Goal: Task Accomplishment & Management: Complete application form

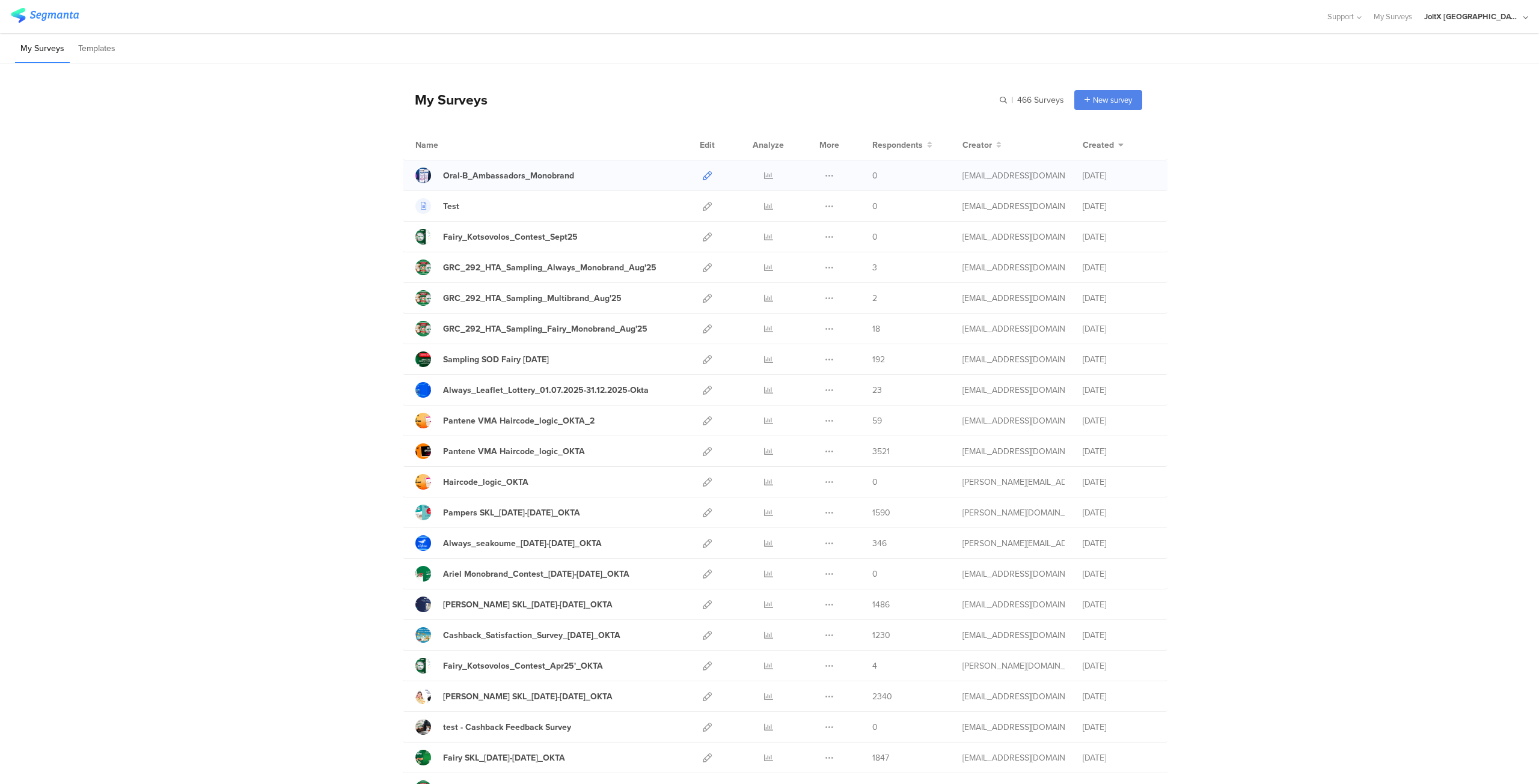
click at [702, 175] on icon at bounding box center [707, 175] width 9 height 9
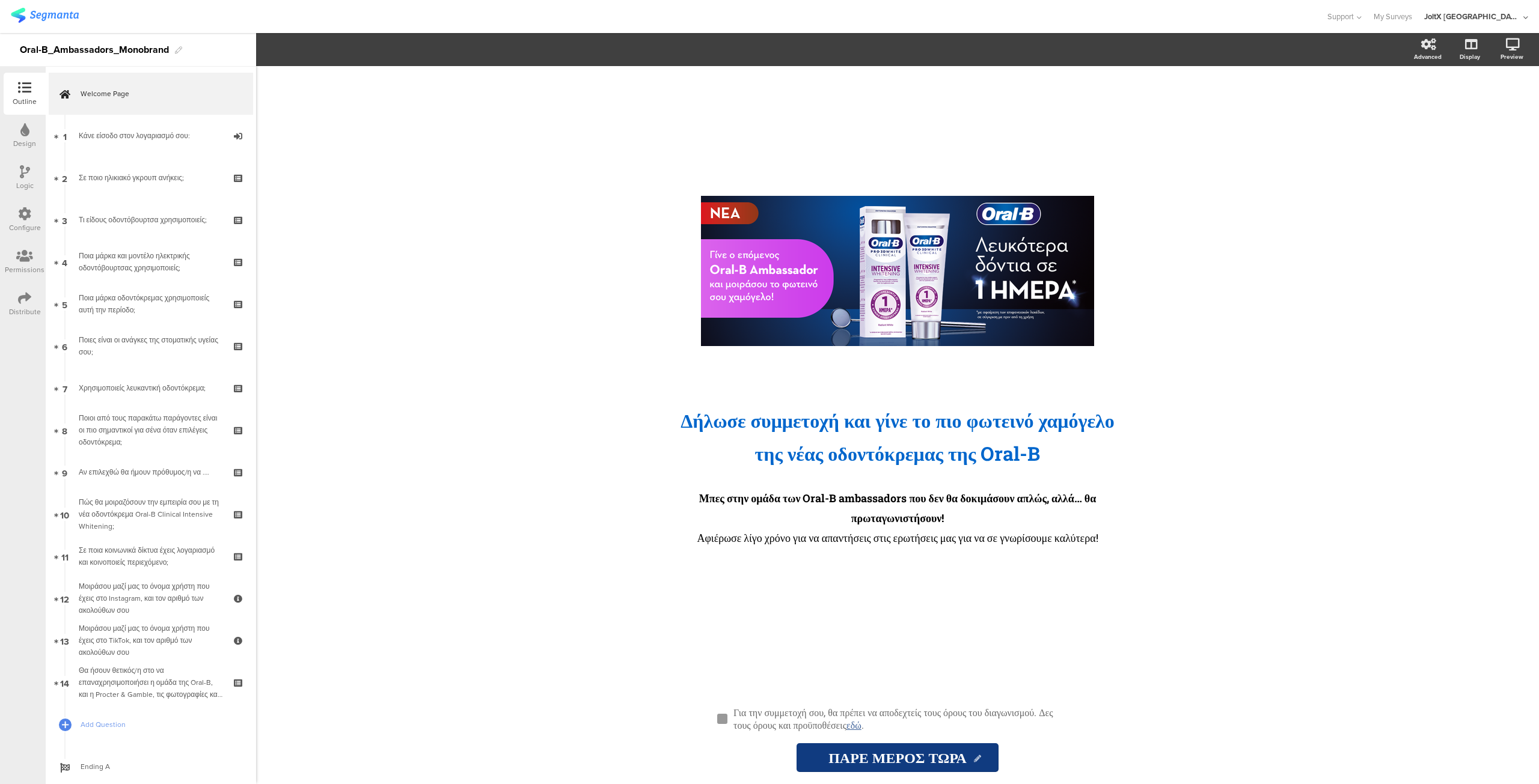
click at [26, 172] on icon at bounding box center [25, 171] width 10 height 13
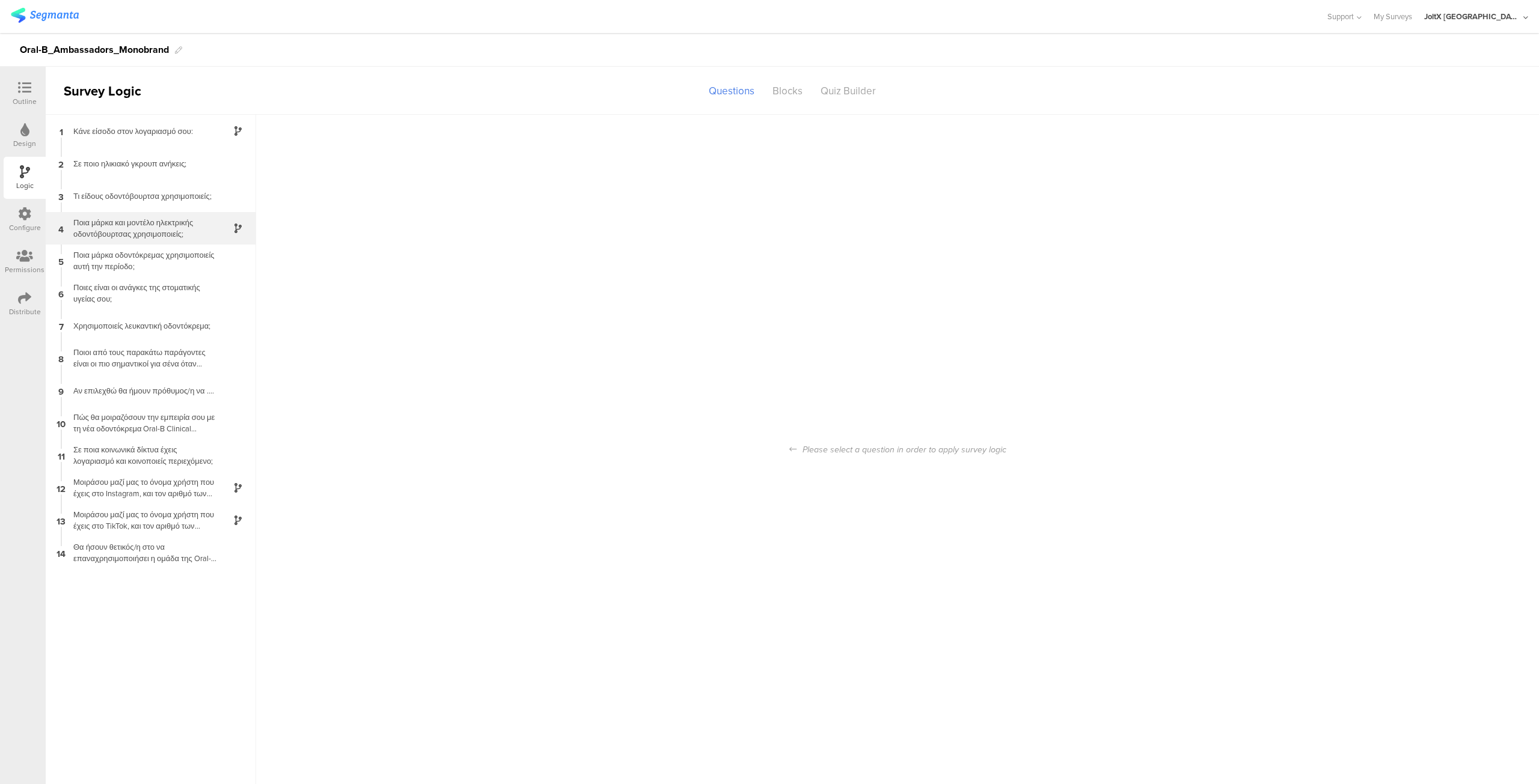
click at [172, 231] on div "Ποια μάρκα και μοντέλο ηλεκτρικής οδοντόβουρτσας χρησιμοποιείς;" at bounding box center [141, 228] width 151 height 23
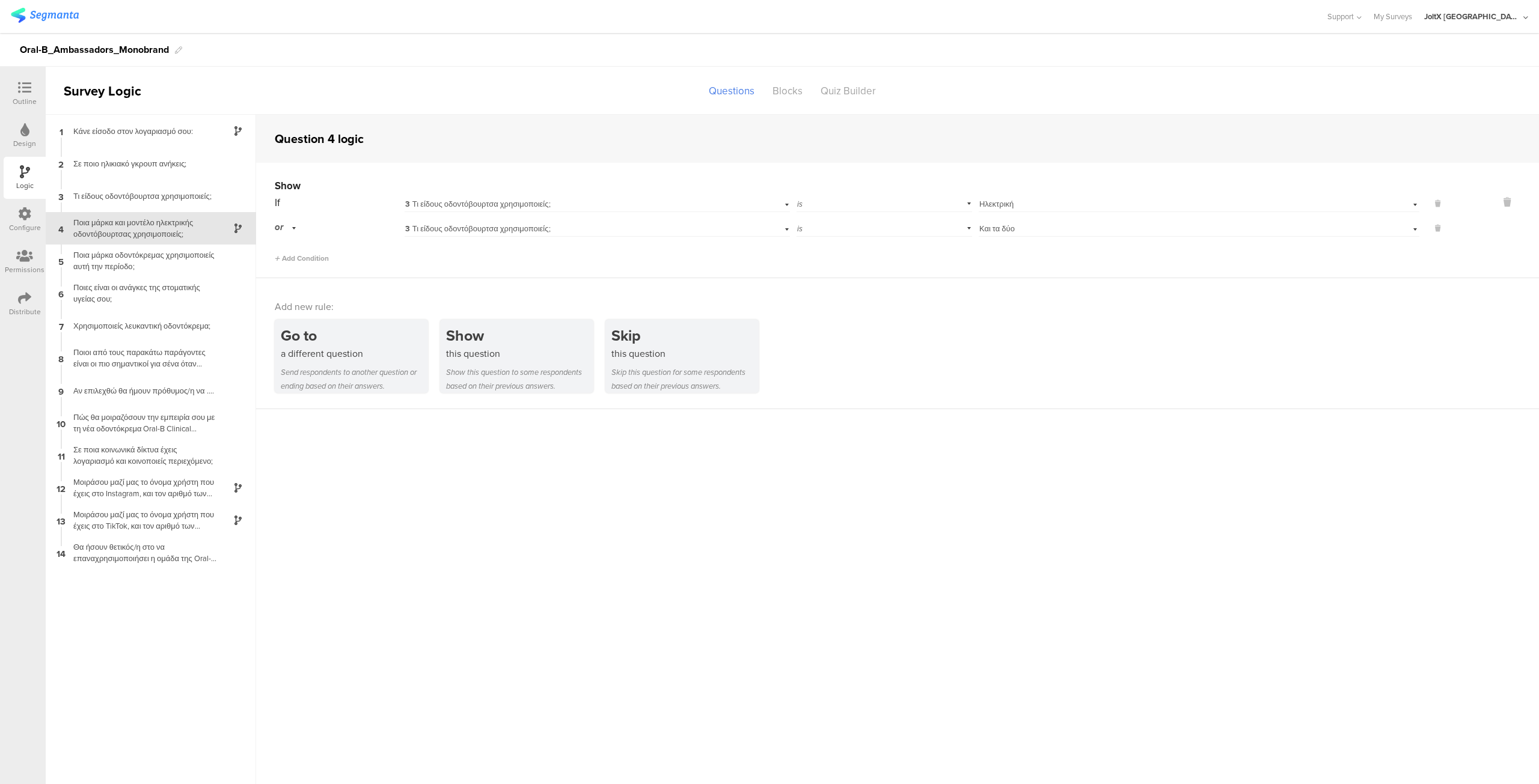
click at [16, 218] on div "Configure" at bounding box center [24, 219] width 42 height 42
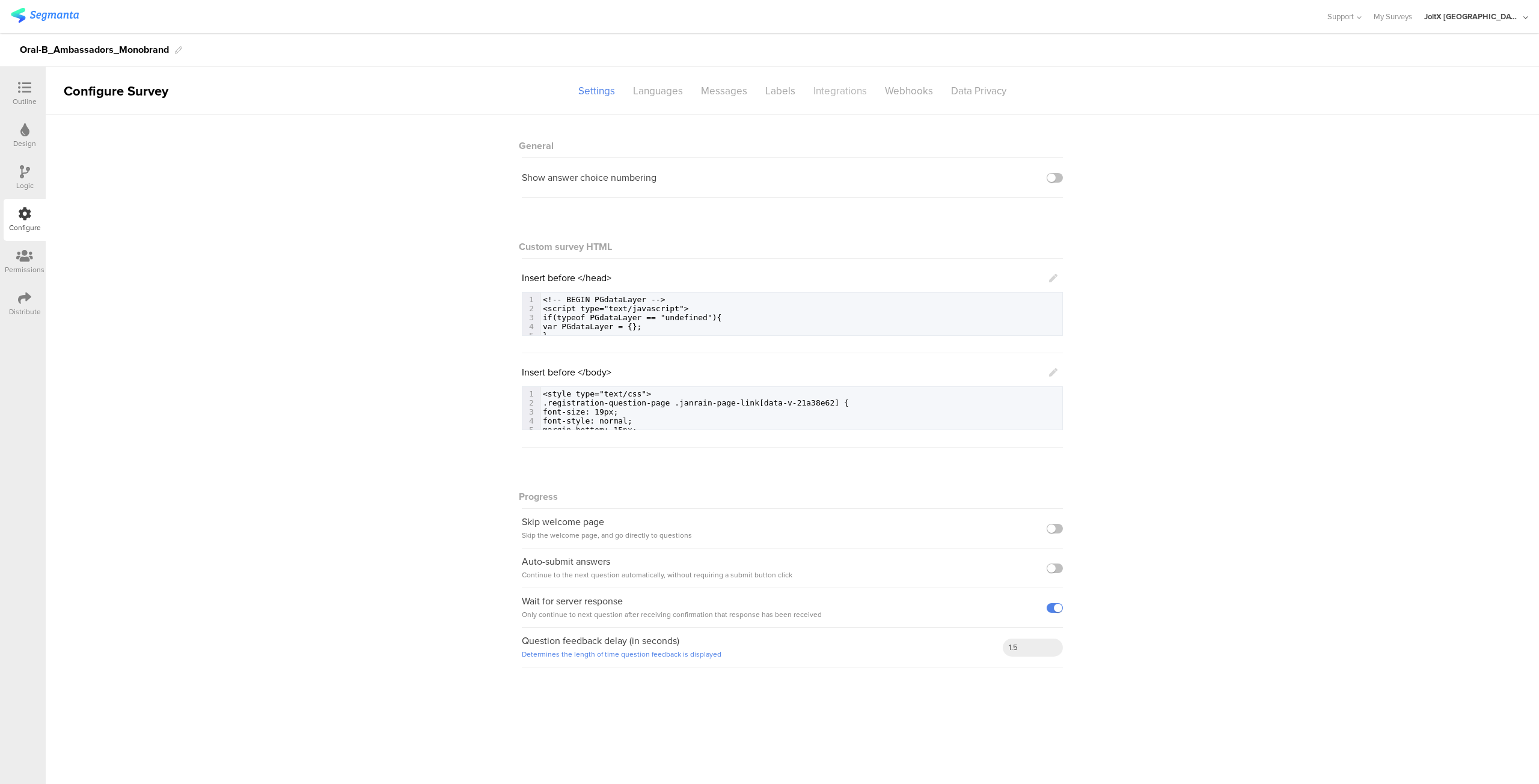
click at [826, 93] on div "Integrations" at bounding box center [840, 91] width 71 height 21
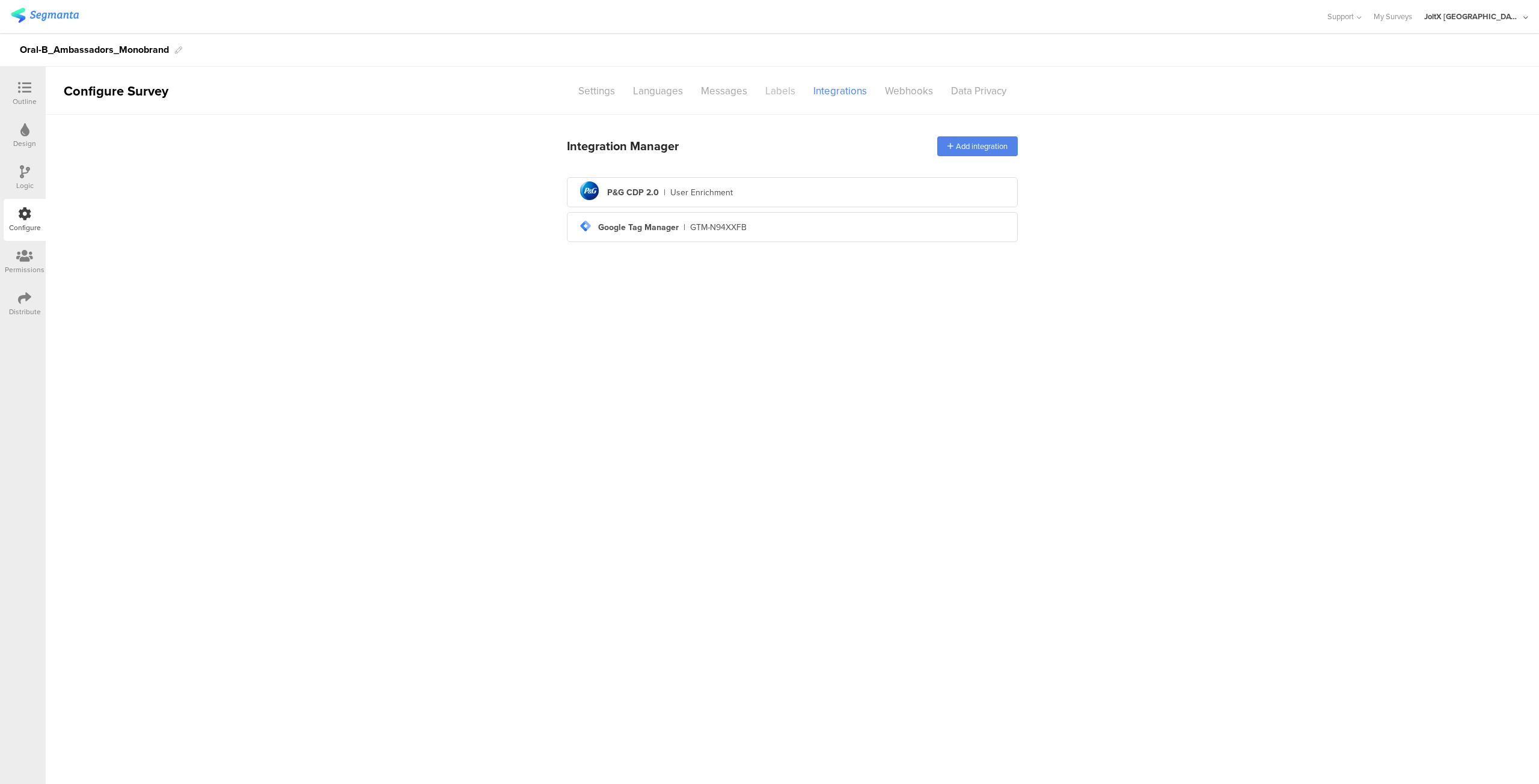
click at [773, 92] on div "Labels" at bounding box center [780, 91] width 48 height 21
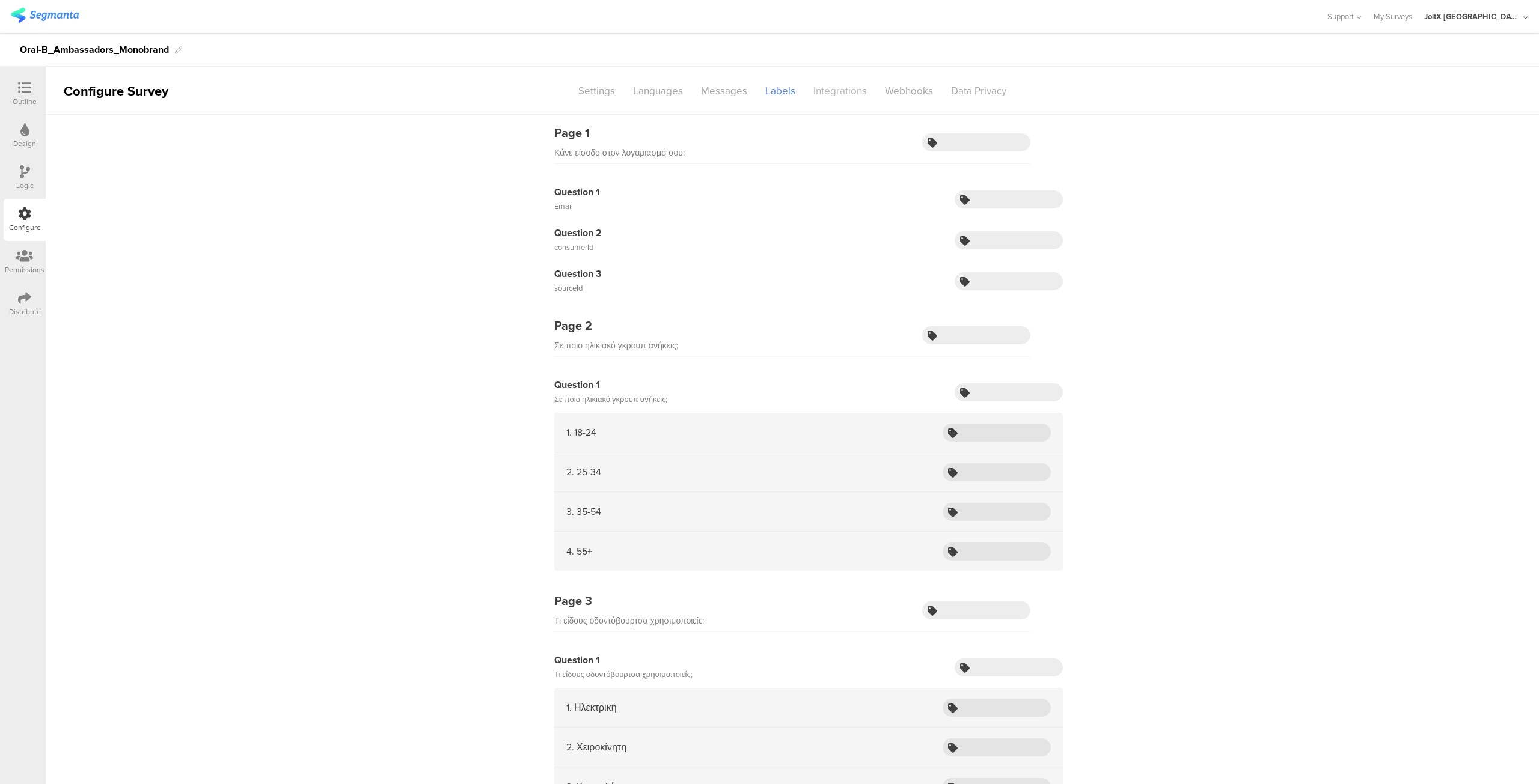
click at [846, 93] on div "Integrations" at bounding box center [840, 91] width 71 height 21
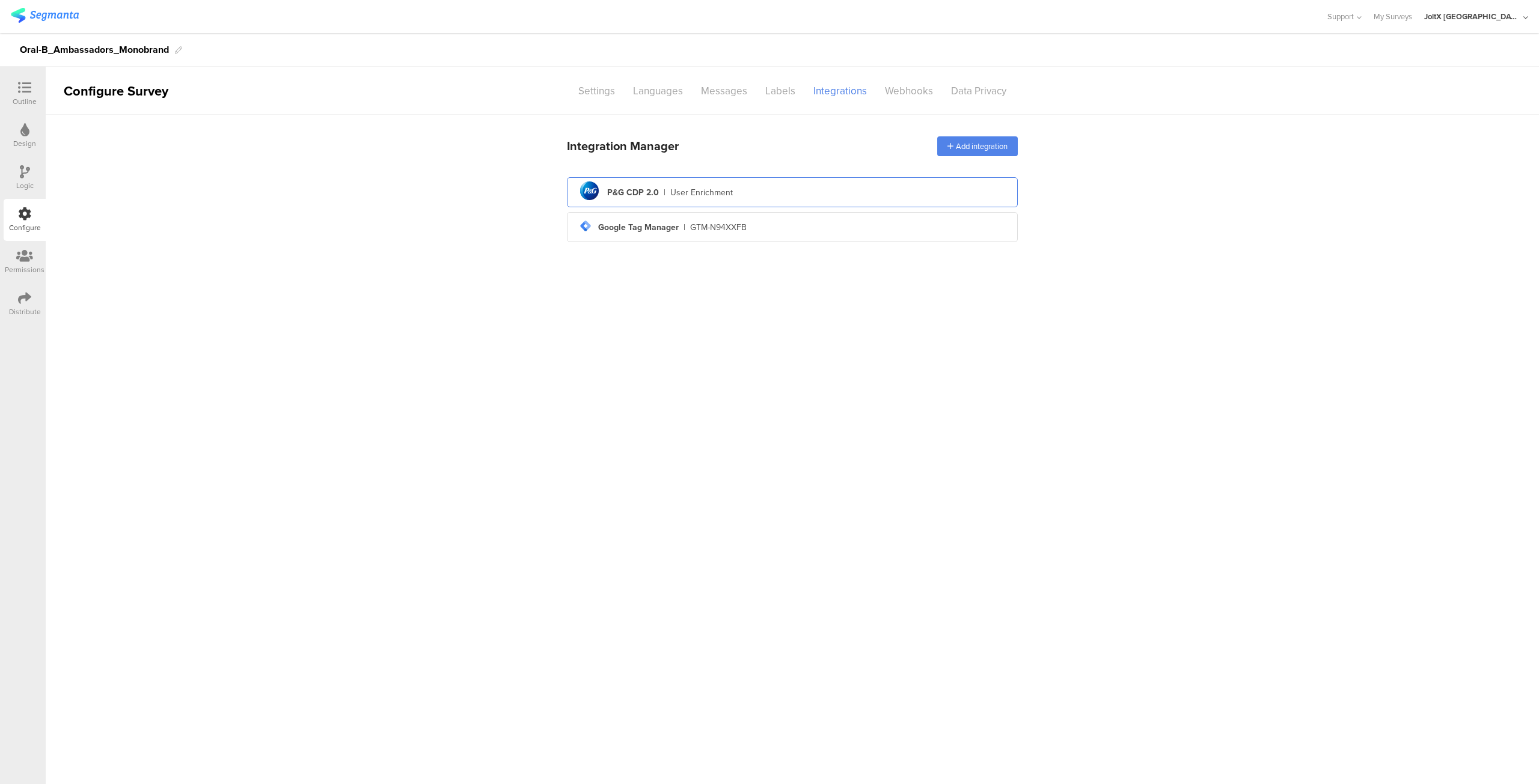
click at [776, 192] on div "pg logo P&G CDP 2.0 | User Enrichment" at bounding box center [793, 192] width 432 height 30
click at [760, 194] on div "pg logo P&G CDP 2.0 | User Enrichment" at bounding box center [793, 192] width 432 height 30
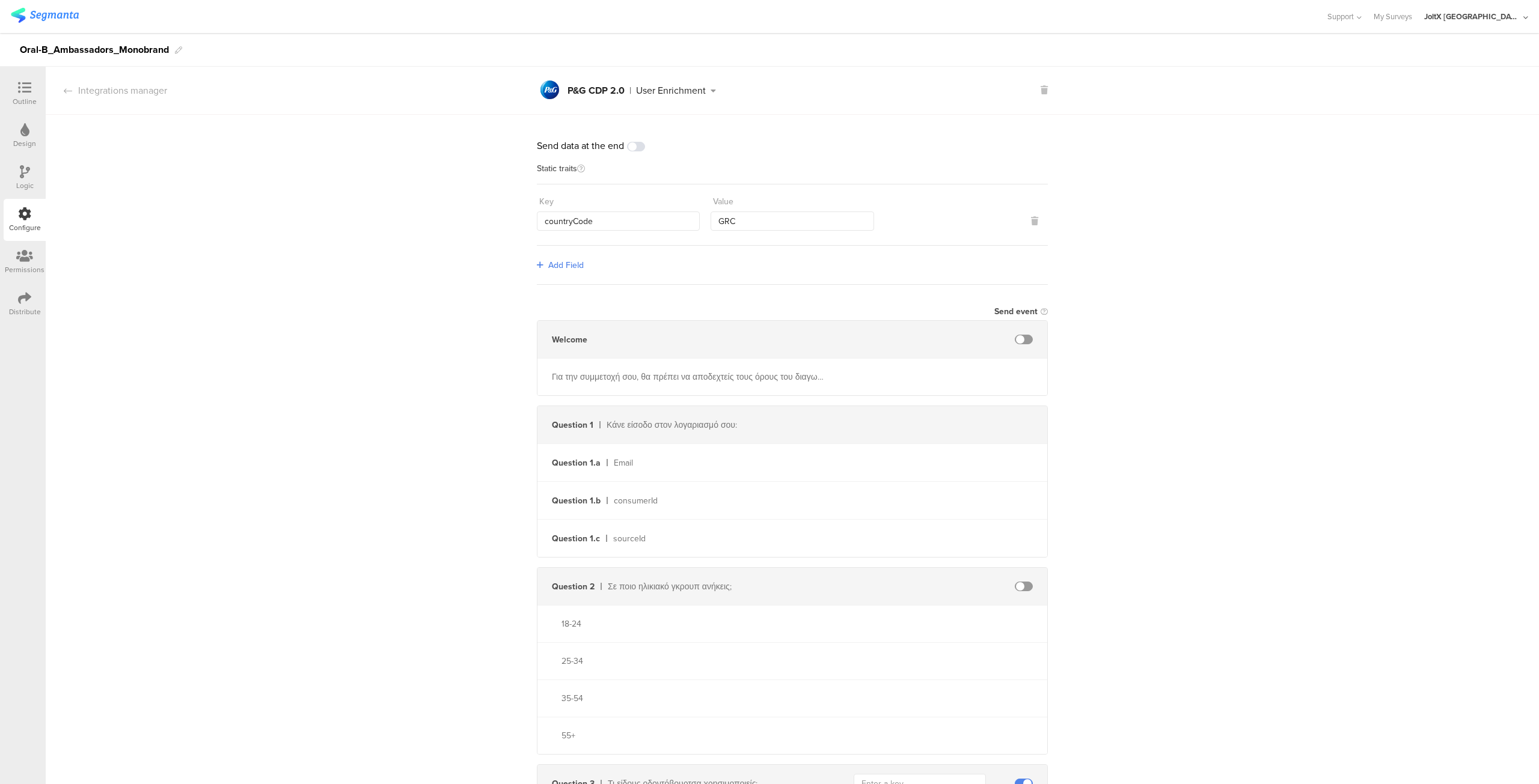
click at [21, 89] on icon at bounding box center [24, 87] width 13 height 13
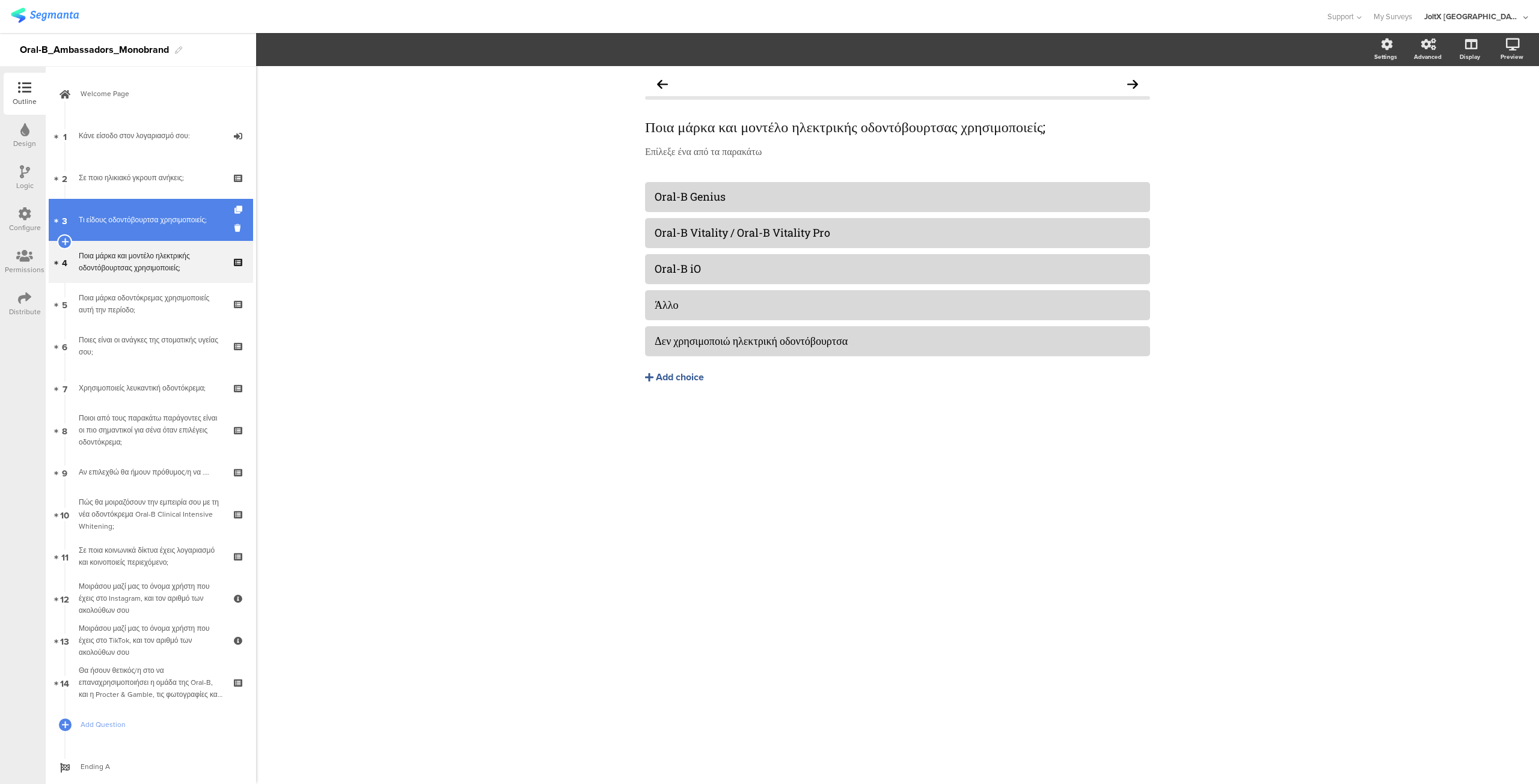
click at [127, 223] on div "Τι είδους οδοντόβουρτσα χρησιμοποιείς;" at bounding box center [151, 219] width 144 height 12
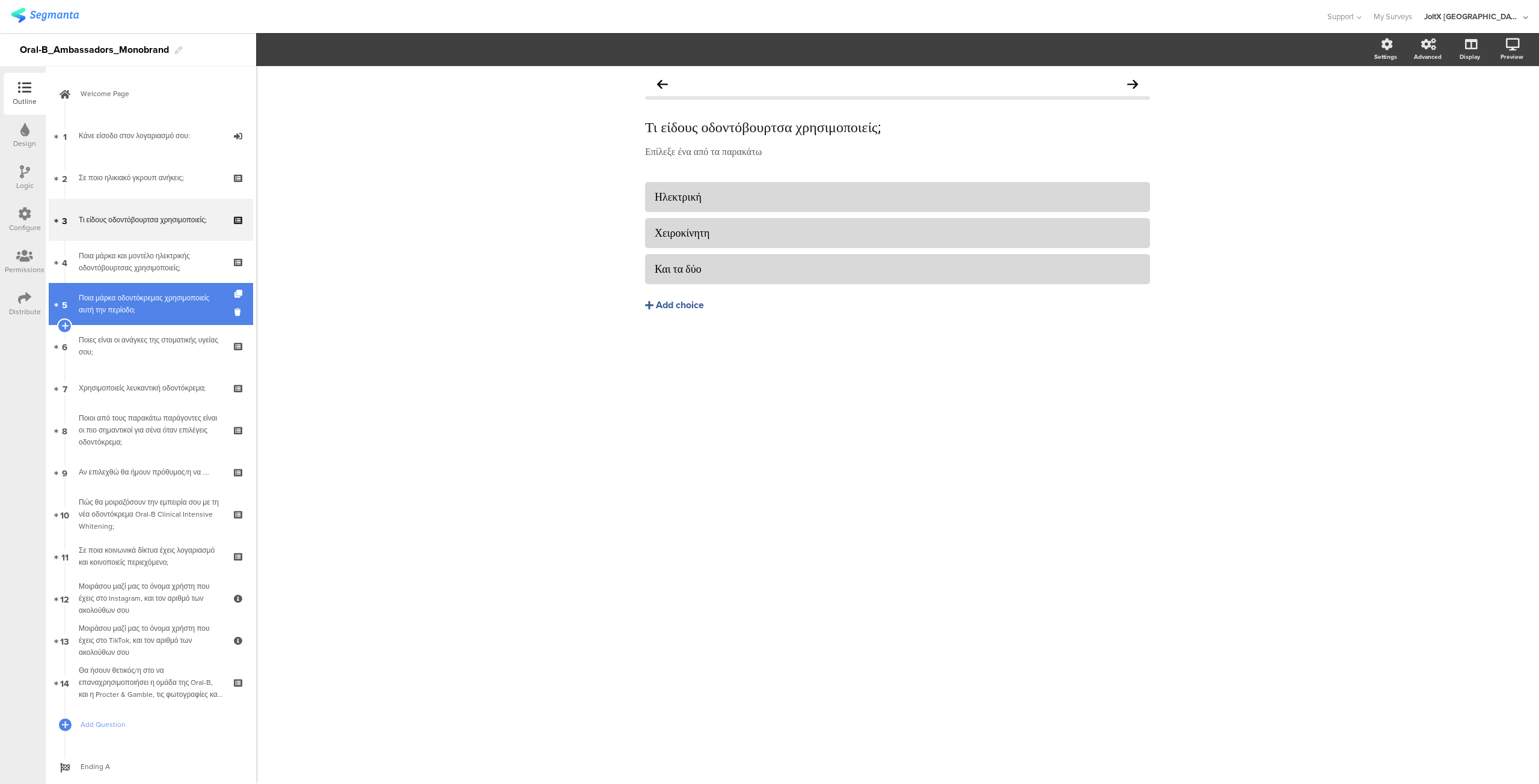
click at [129, 302] on div "Ποια μάρκα οδοντόκρεμας χρησιμοποιείς αυτή την περίοδο;" at bounding box center [151, 304] width 144 height 24
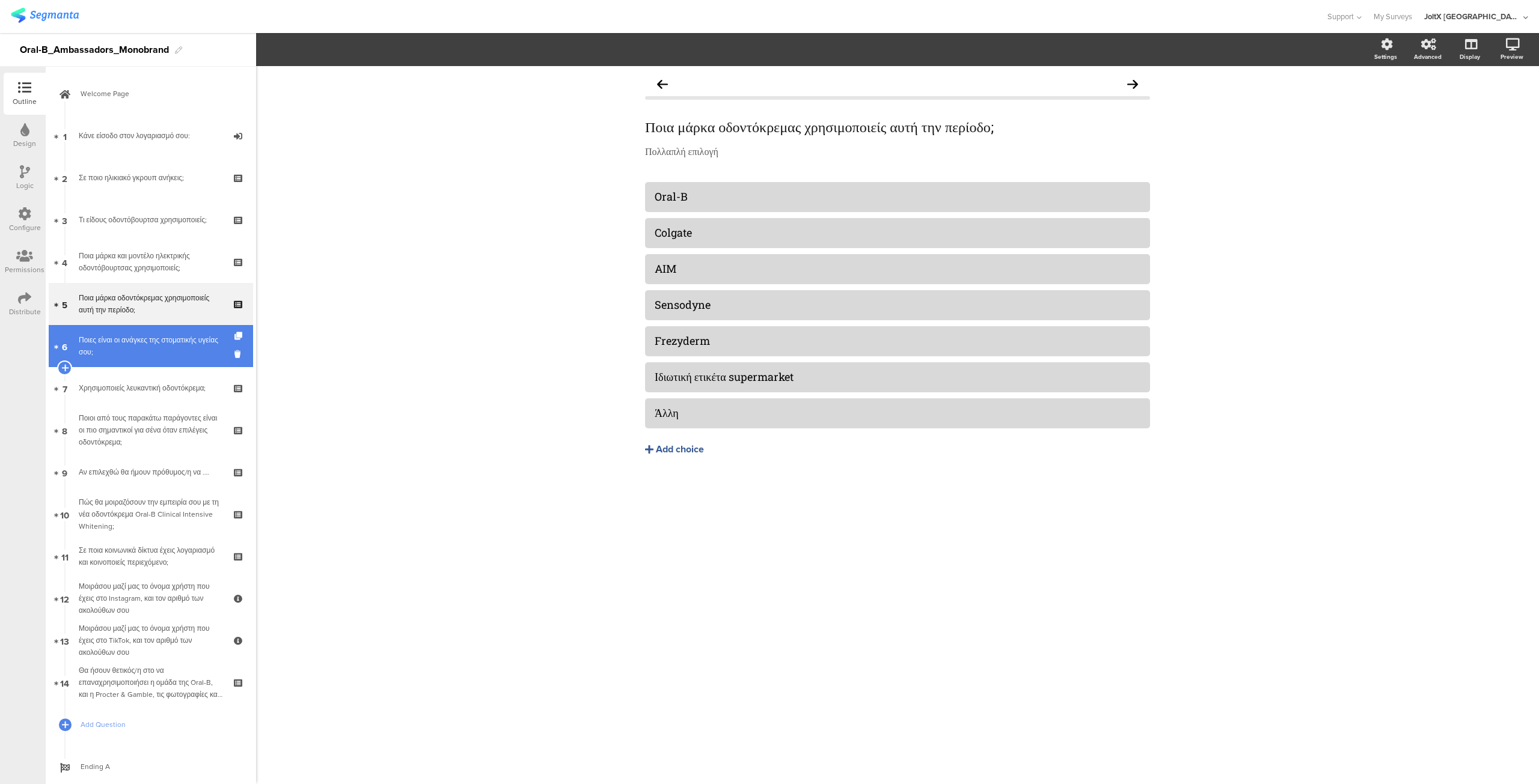
click at [118, 344] on div "Ποιες είναι οι ανάγκες της στοματικής υγείας σου;" at bounding box center [151, 346] width 144 height 24
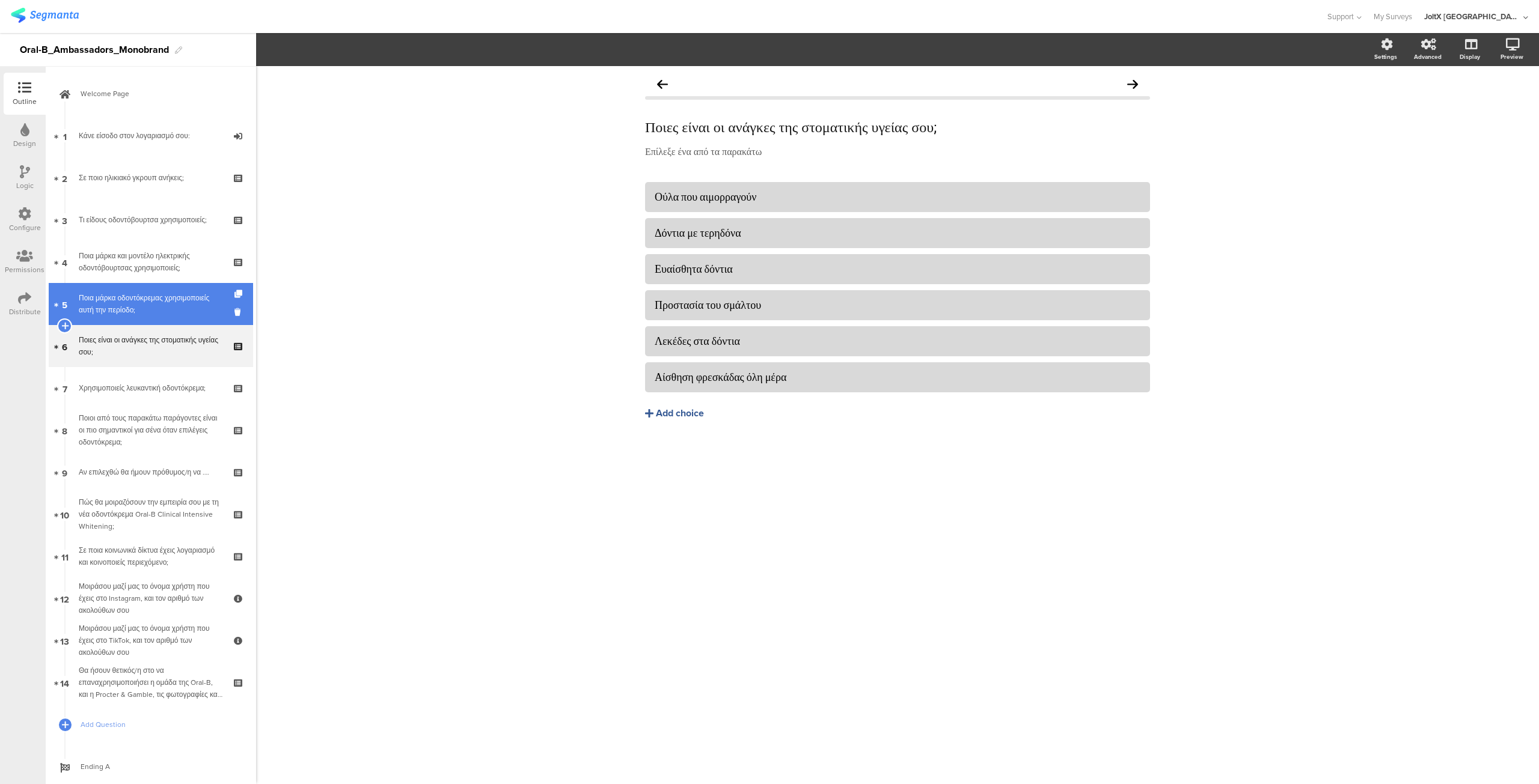
click at [120, 305] on div "Ποια μάρκα οδοντόκρεμας χρησιμοποιείς αυτή την περίοδο;" at bounding box center [151, 304] width 144 height 24
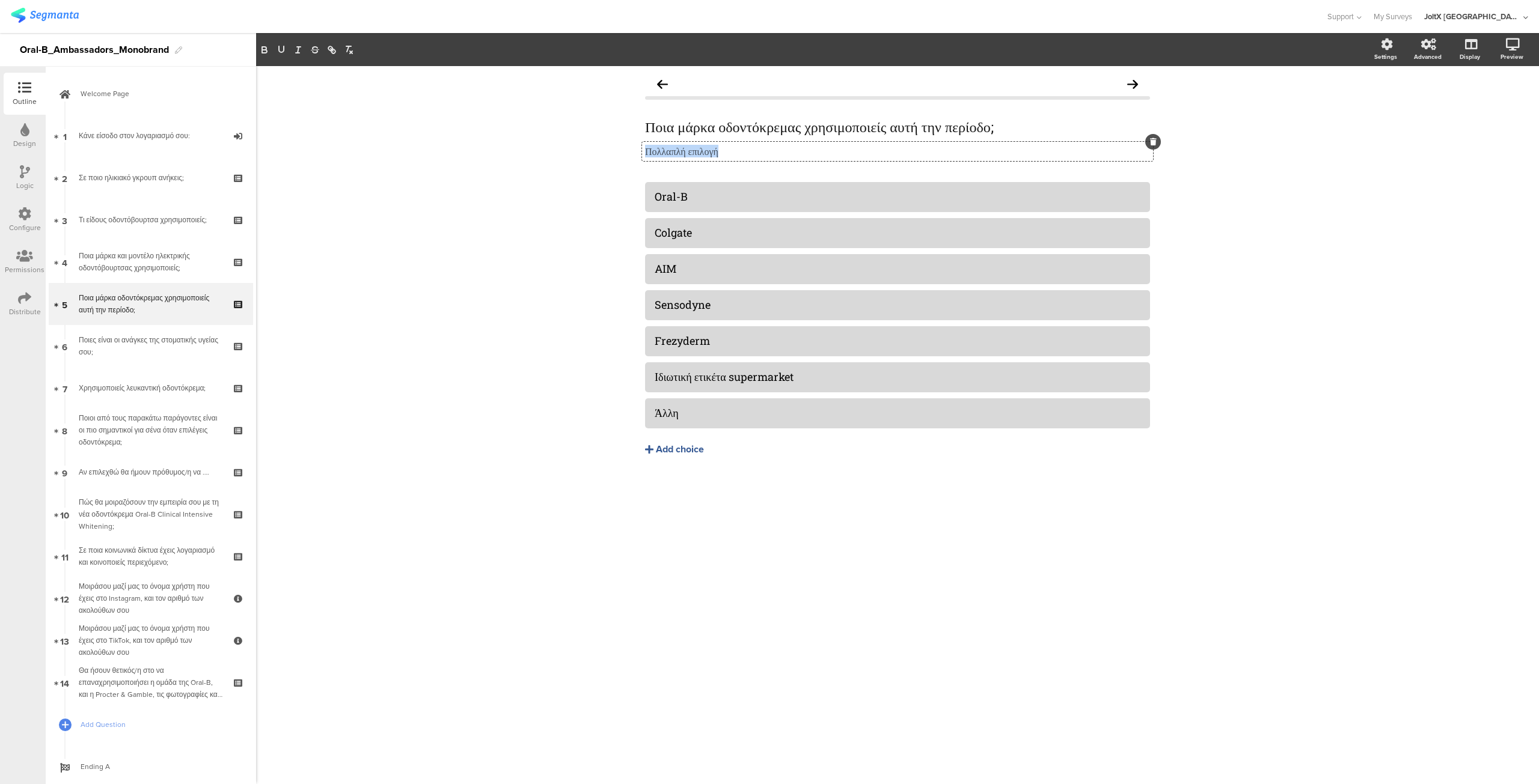
drag, startPoint x: 729, startPoint y: 150, endPoint x: 641, endPoint y: 150, distance: 88.0
click at [641, 150] on div "Ποια μάρκα οδοντόκρεμας χρησιμοποιείς αυτή την περίοδο; Ποια μάρκα οδοντόκρεμας…" at bounding box center [898, 289] width 529 height 447
click at [414, 399] on div "Ποια μάρκα οδοντόκρεμας χρησιμοποιείς αυτή την περίοδο; Ποια μάρκα οδοντόκρεμας…" at bounding box center [898, 425] width 1283 height 718
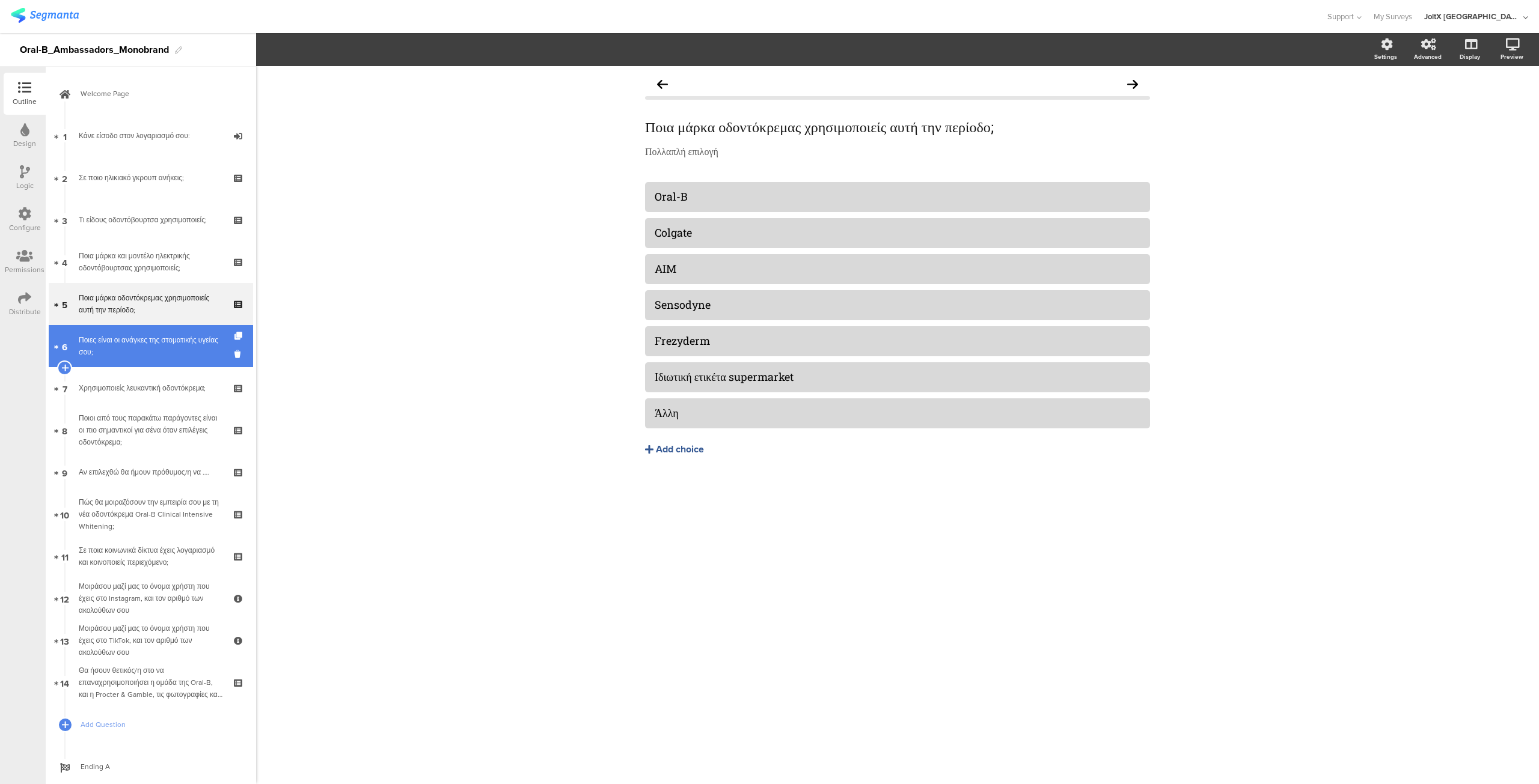
click at [126, 344] on div "Ποιες είναι οι ανάγκες της στοματικής υγείας σου;" at bounding box center [151, 346] width 144 height 24
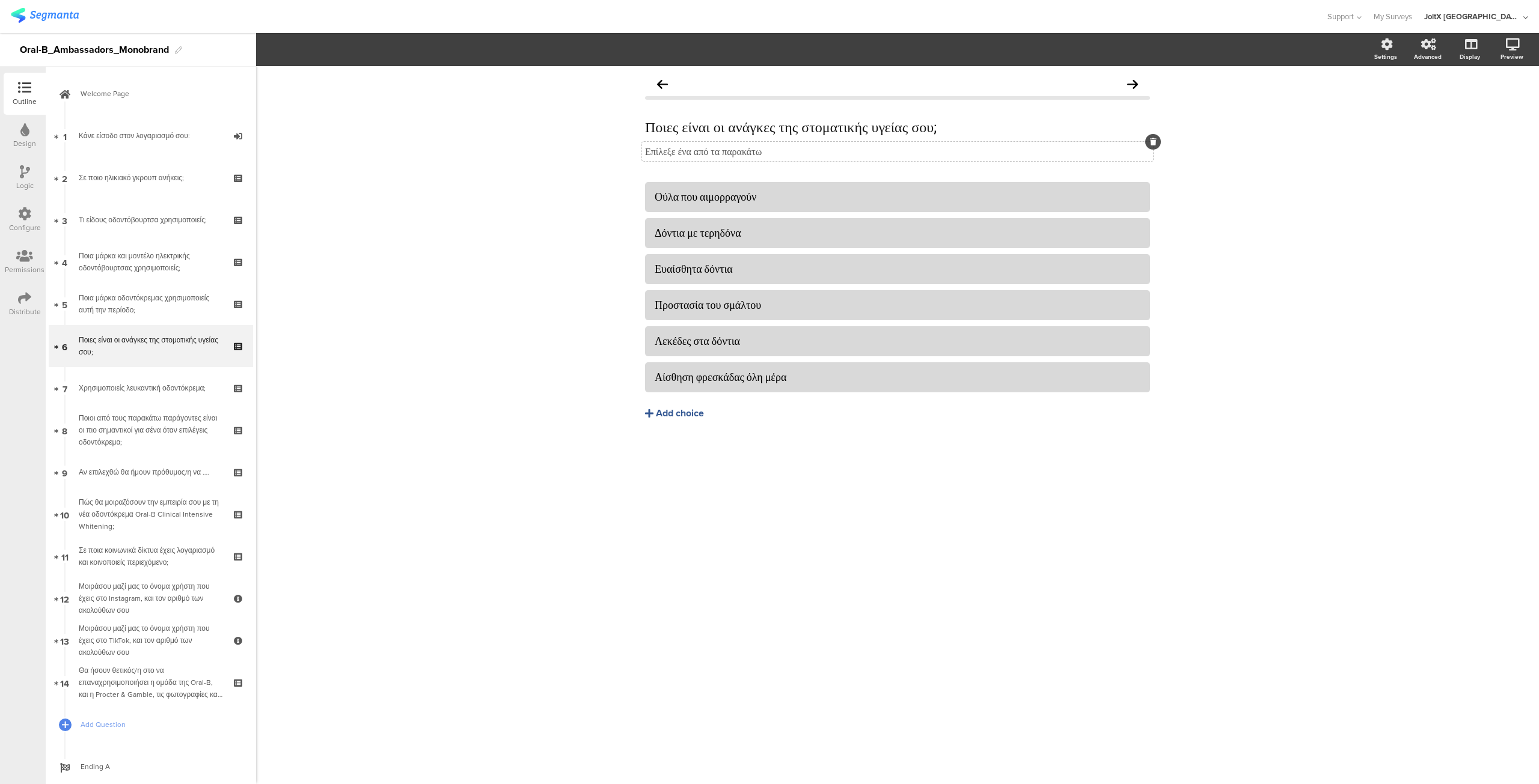
click at [682, 146] on div "Επίλεξε ένα από τα παρακάτω Επίλεξε ένα από τα παρακάτω" at bounding box center [897, 151] width 511 height 19
drag, startPoint x: 790, startPoint y: 151, endPoint x: 644, endPoint y: 155, distance: 146.1
click at [645, 155] on p "Επίλεξε ένα από τα παρακάτω" at bounding box center [897, 151] width 505 height 12
click at [1256, 289] on div "Ποιες είναι οι ανάγκες της στοματικής υγείας σου; Ποιες είναι οι ανάγκες της στ…" at bounding box center [898, 425] width 1283 height 718
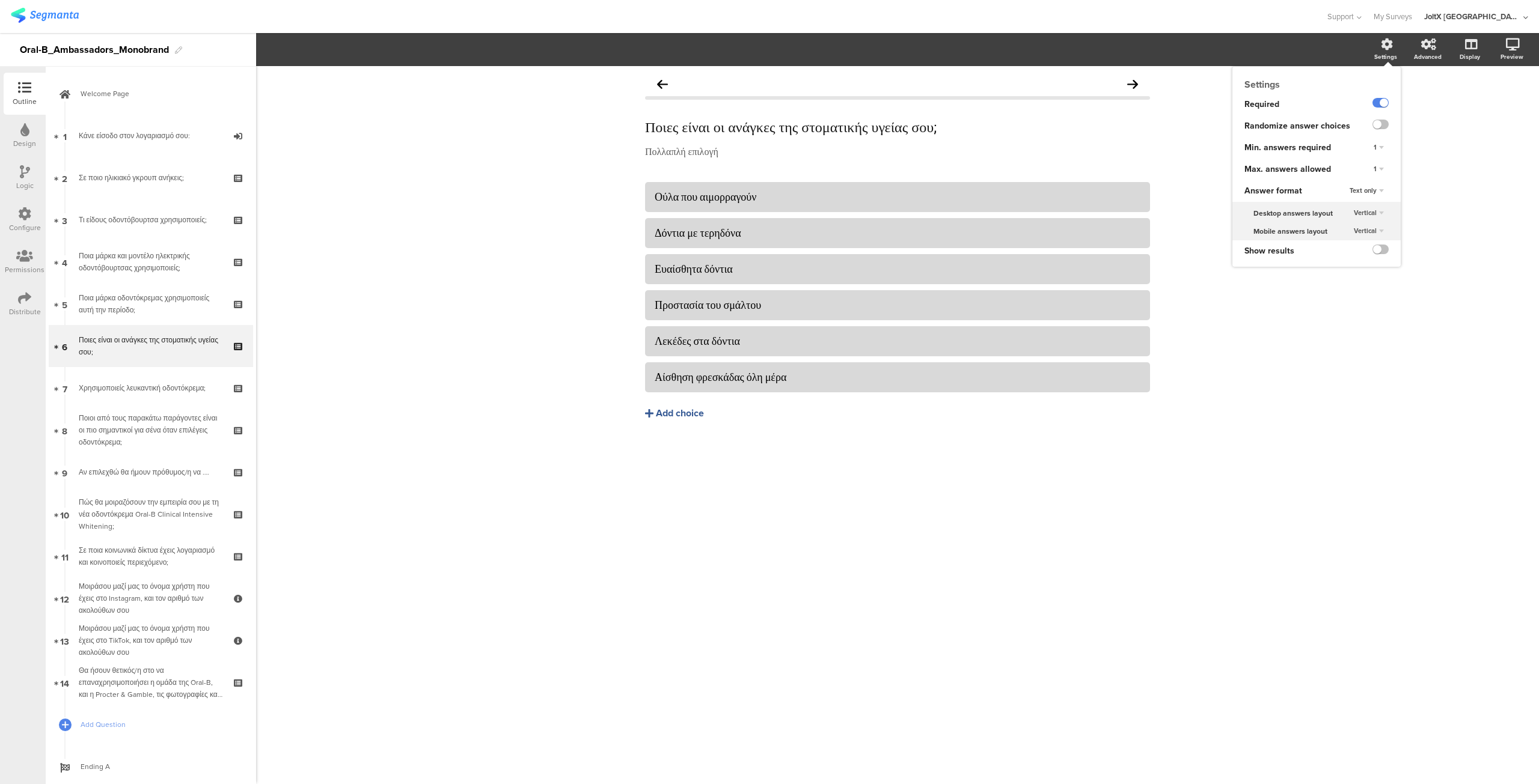
click at [1385, 168] on div "1" at bounding box center [1378, 169] width 20 height 14
click at [1353, 255] on div "6" at bounding box center [1361, 256] width 71 height 12
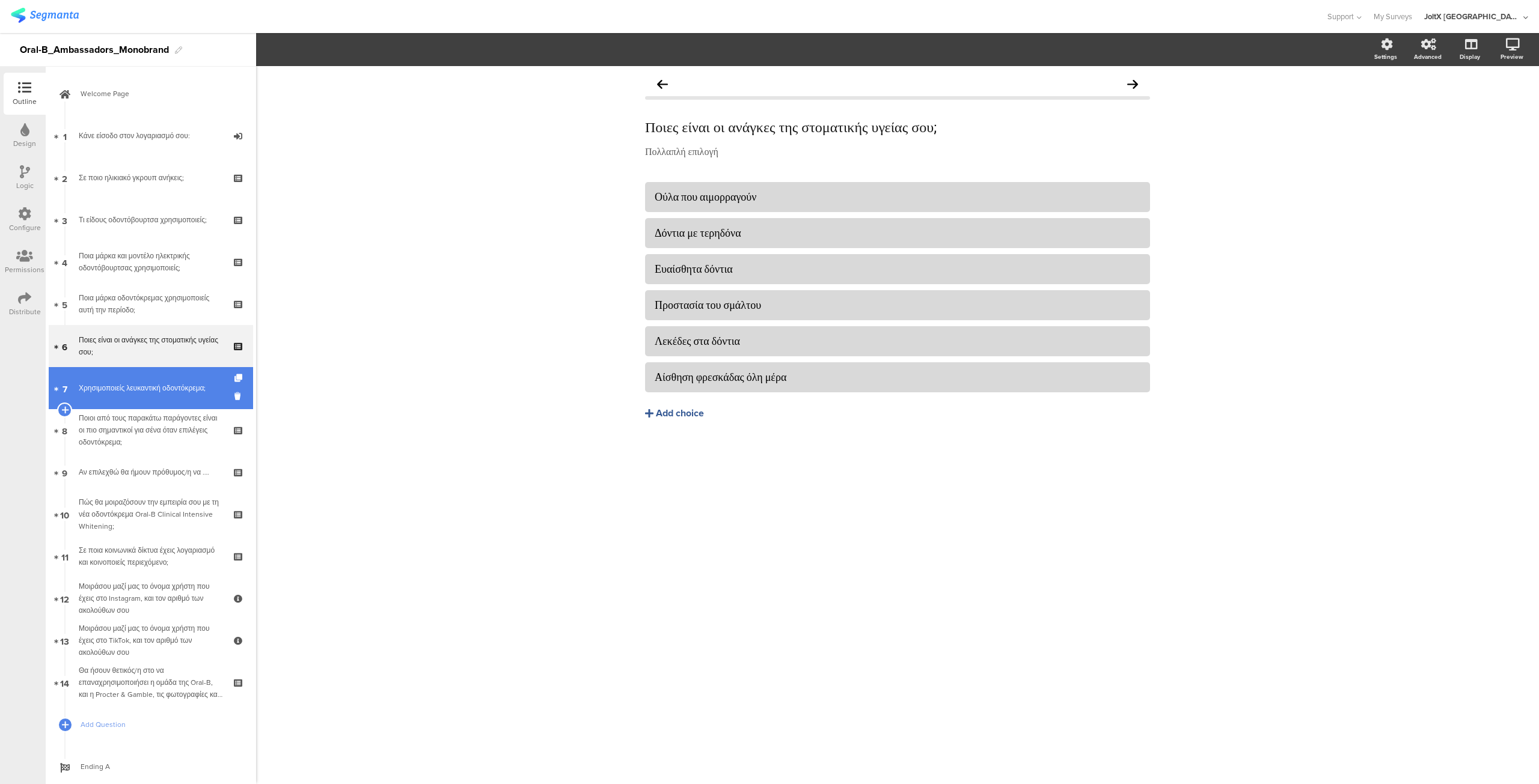
click at [114, 387] on div "Χρησιμοποιείς λευκαντική οδοντόκρεμα;" at bounding box center [151, 388] width 144 height 12
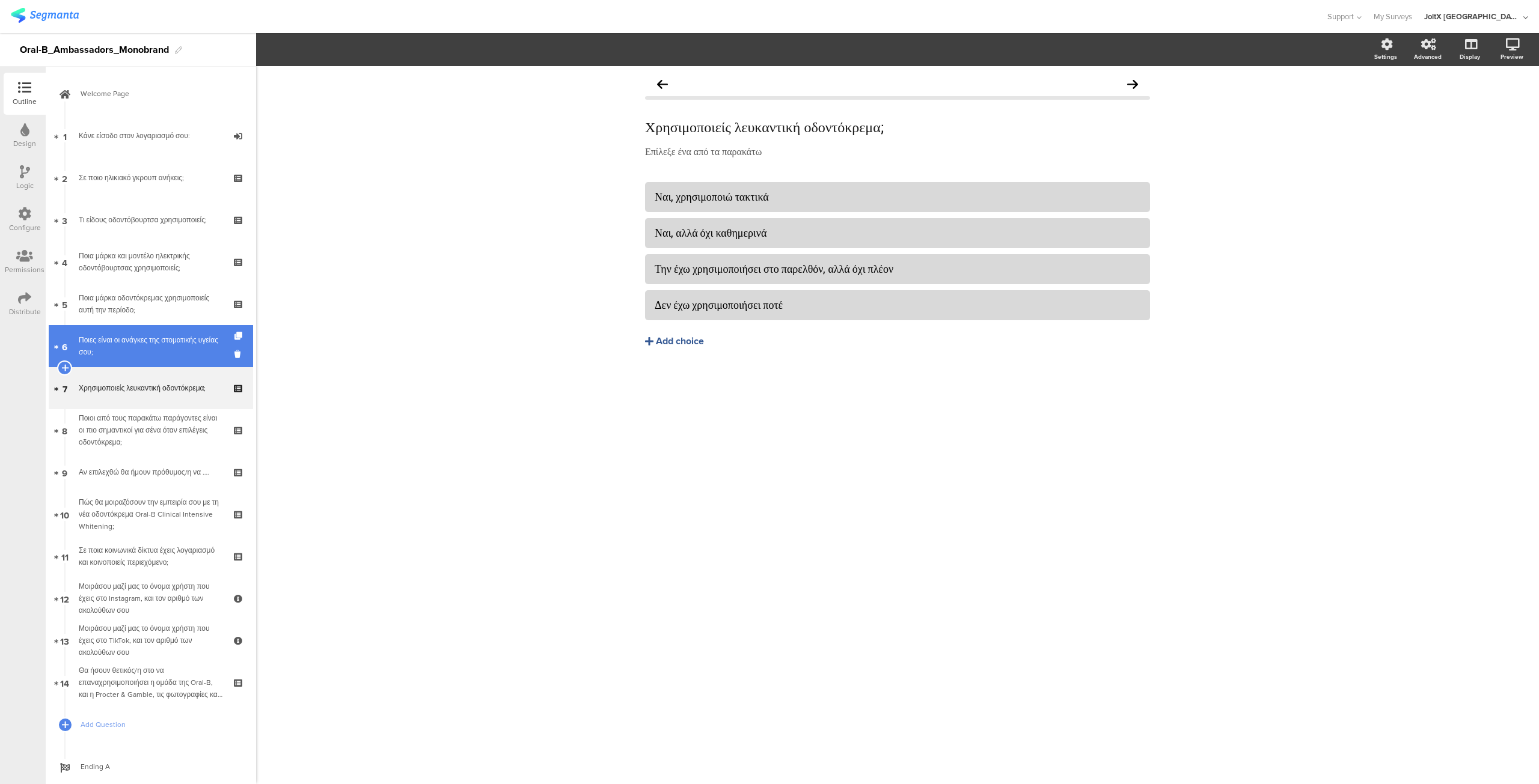
click at [119, 346] on div "Ποιες είναι οι ανάγκες της στοματικής υγείας σου;" at bounding box center [151, 346] width 144 height 24
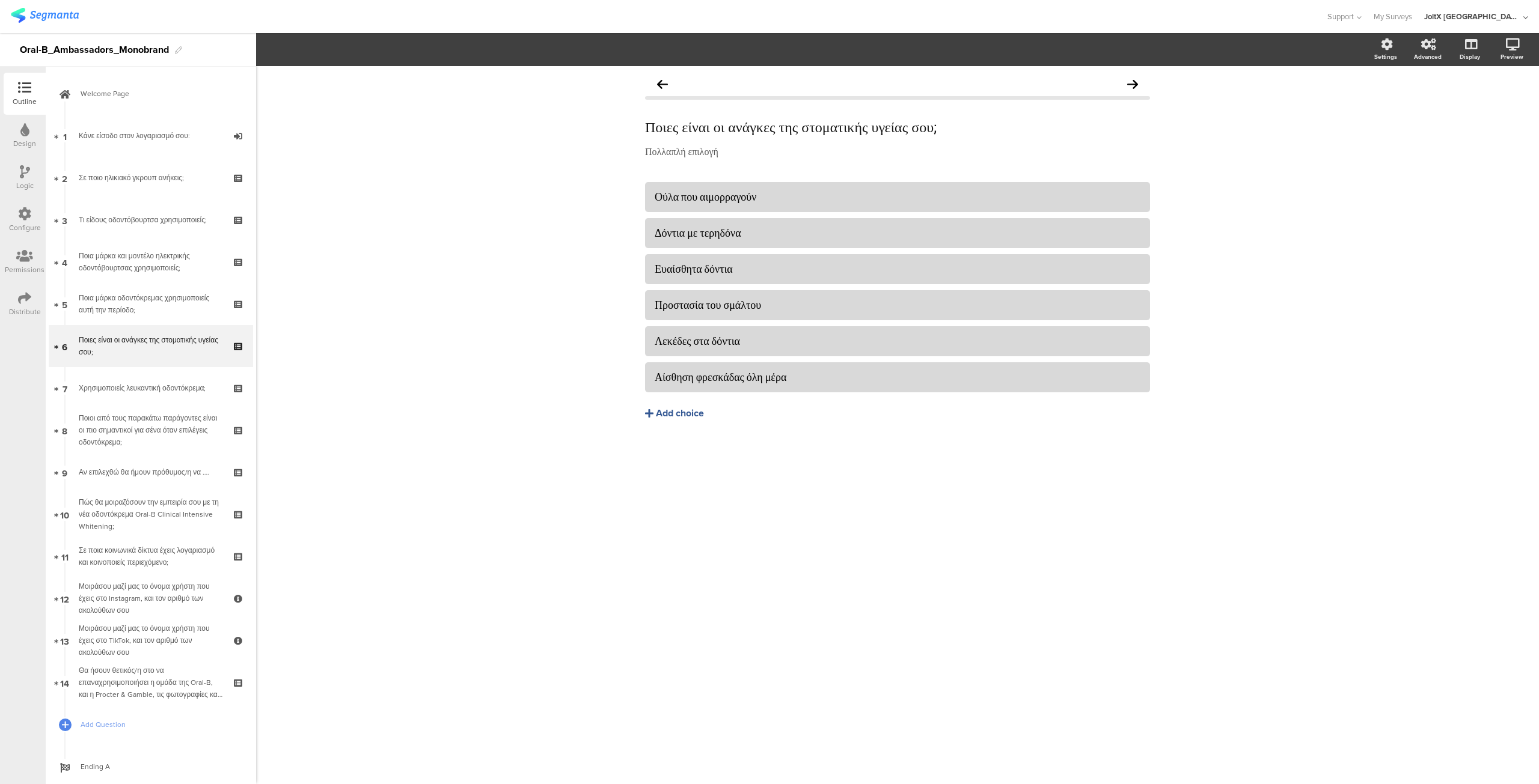
click at [25, 221] on div at bounding box center [24, 215] width 13 height 15
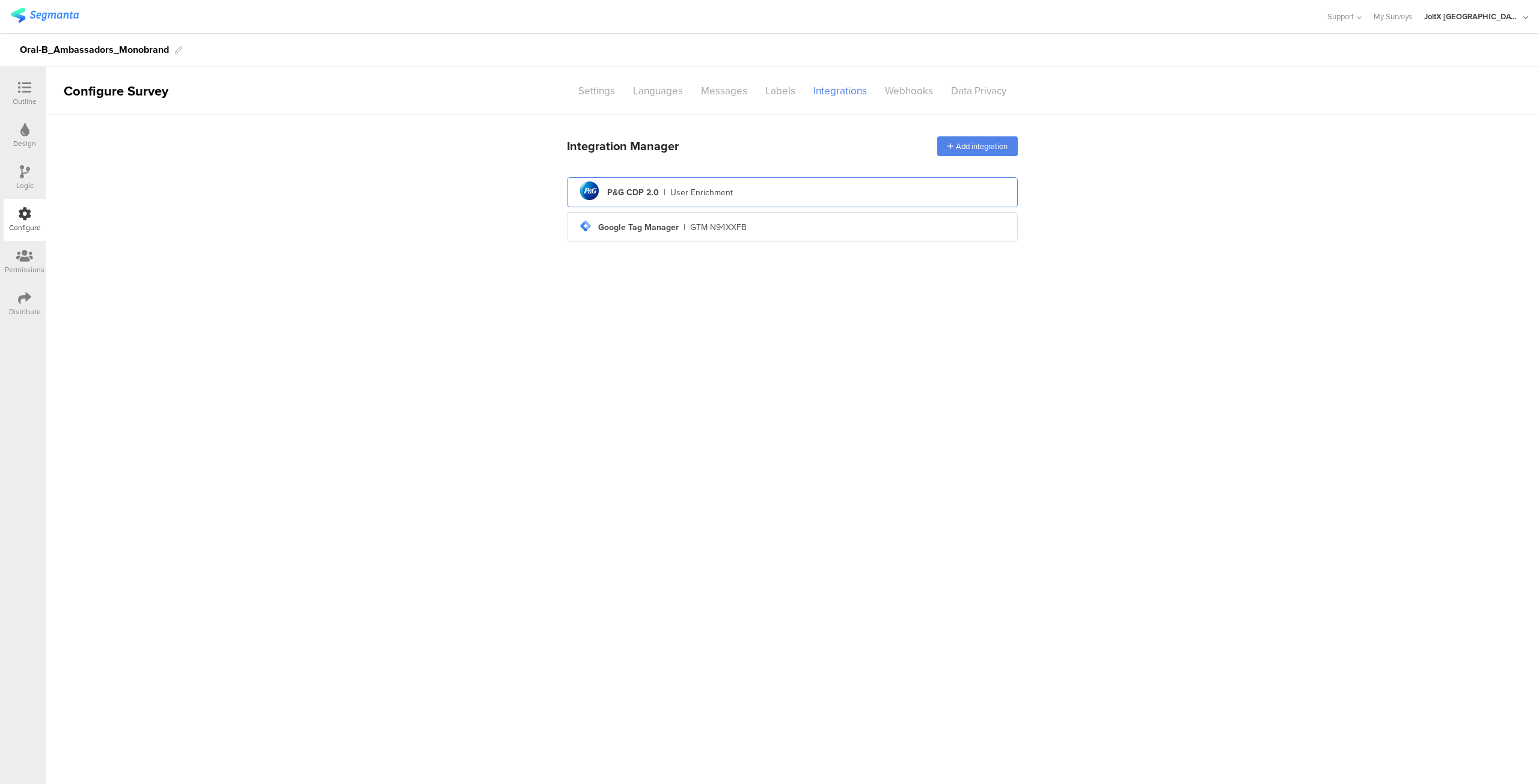
click at [753, 190] on div "pg logo P&G CDP 2.0 | User Enrichment" at bounding box center [793, 192] width 432 height 30
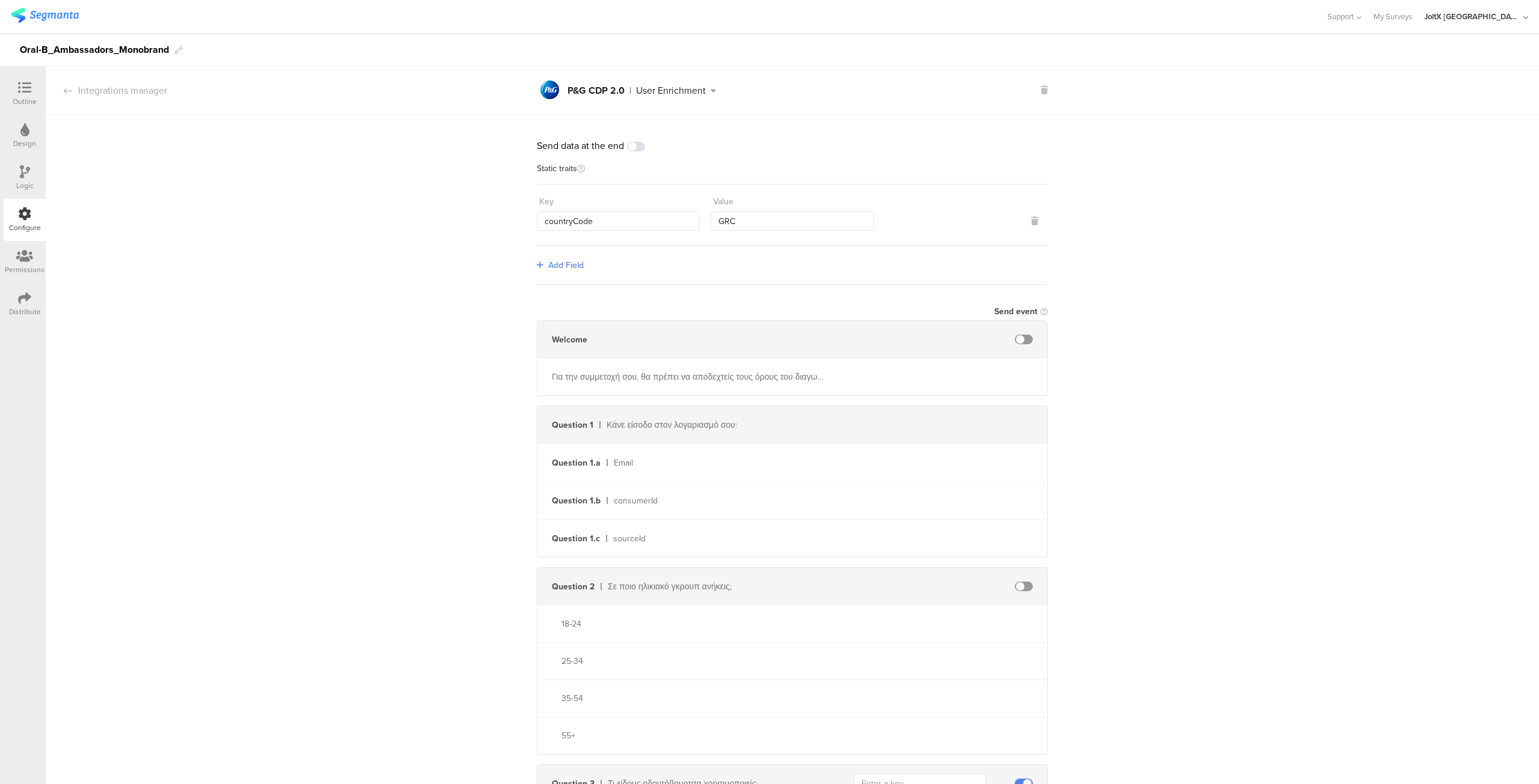
click at [21, 94] on div at bounding box center [24, 89] width 24 height 15
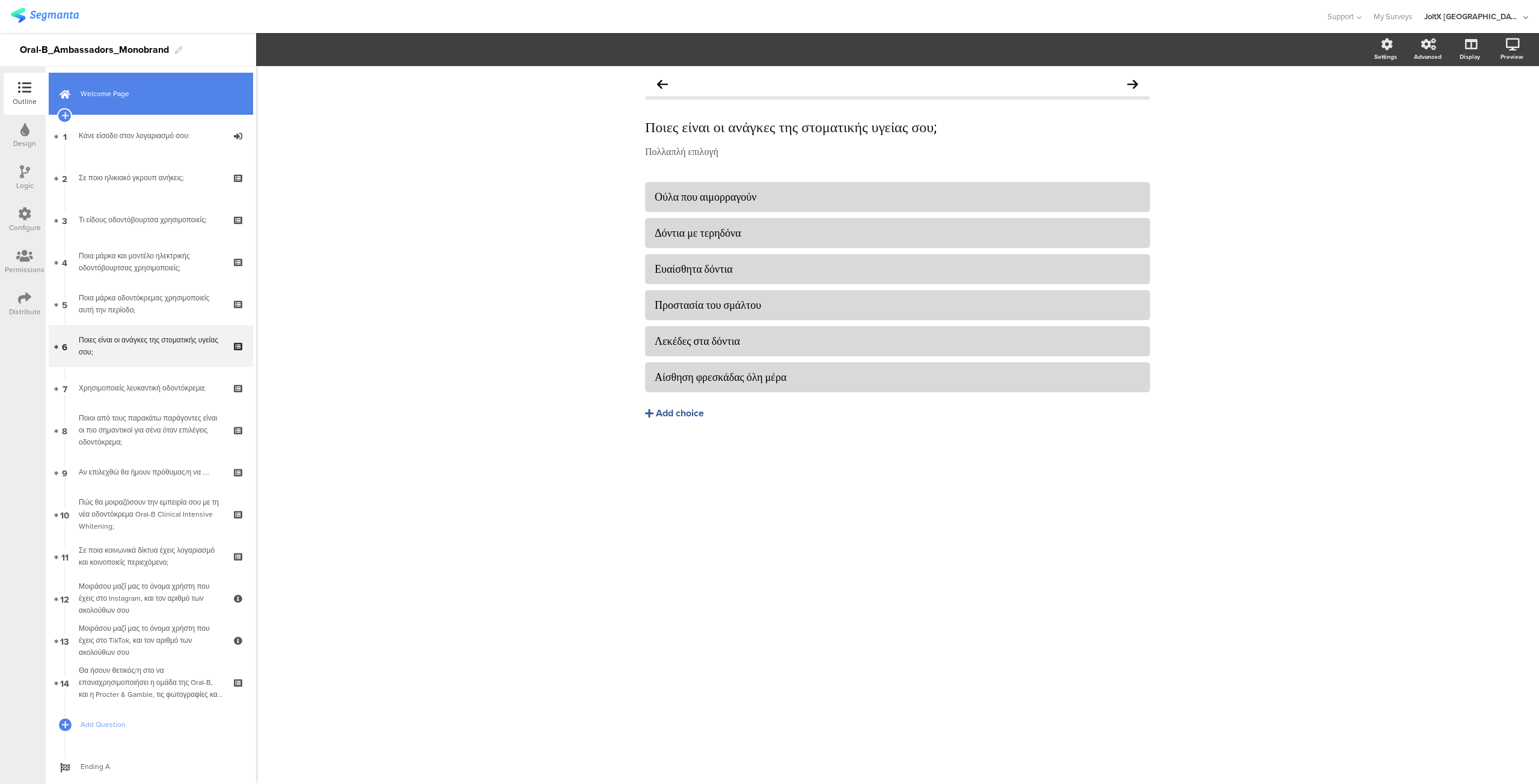
click at [102, 98] on span "Welcome Page" at bounding box center [157, 93] width 154 height 12
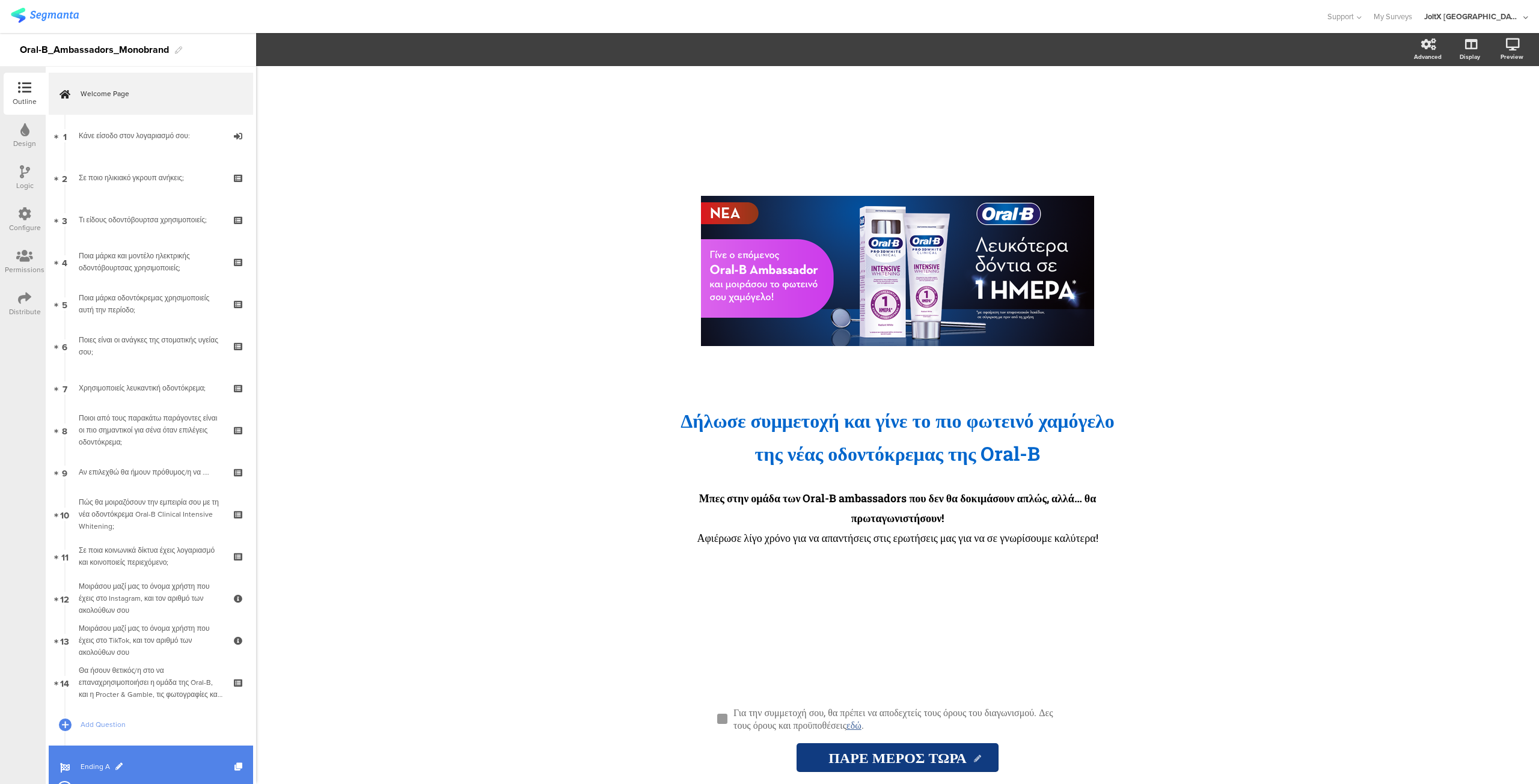
click at [88, 763] on span "Ending A" at bounding box center [157, 766] width 154 height 12
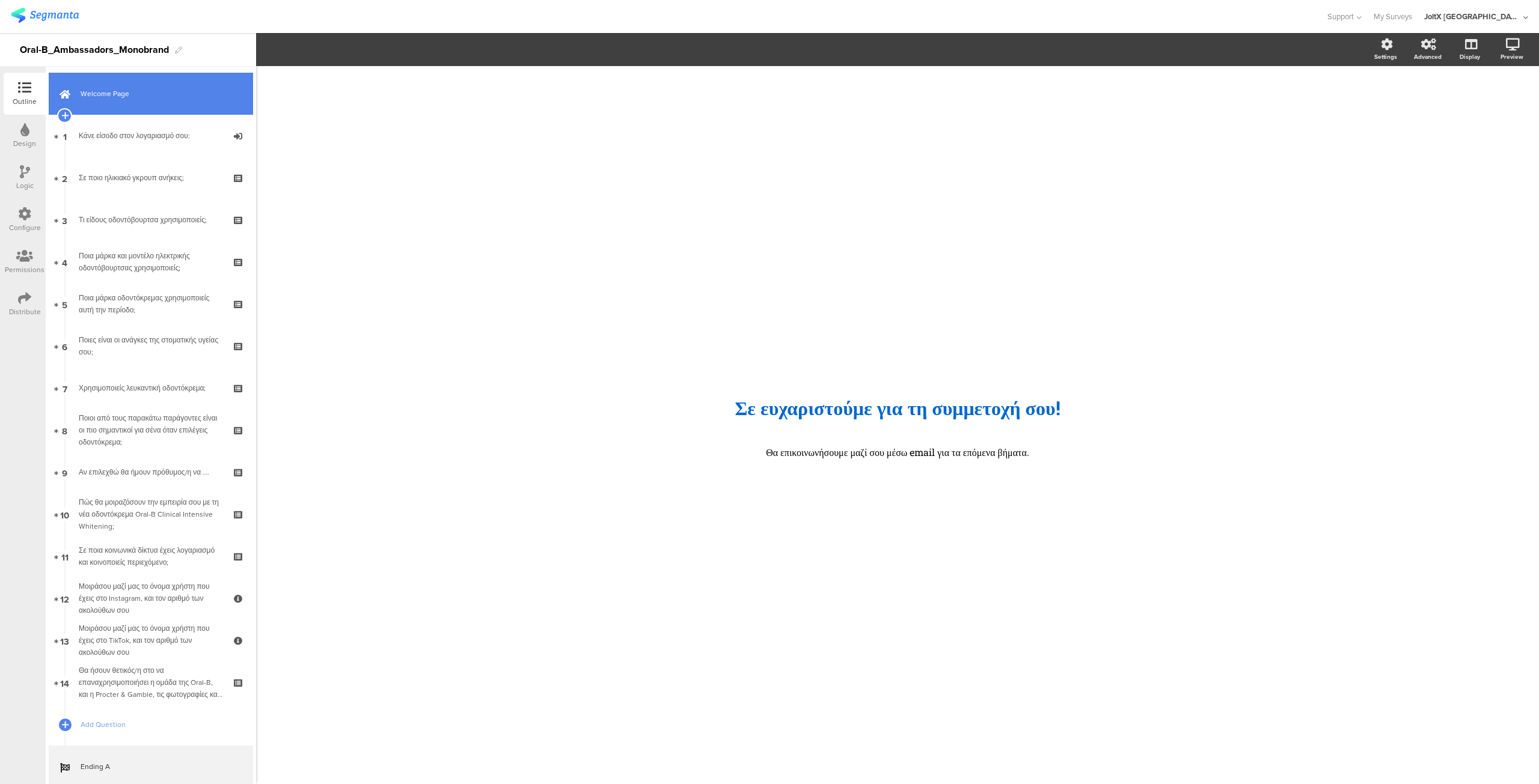
click at [104, 89] on span "Welcome Page" at bounding box center [157, 93] width 154 height 12
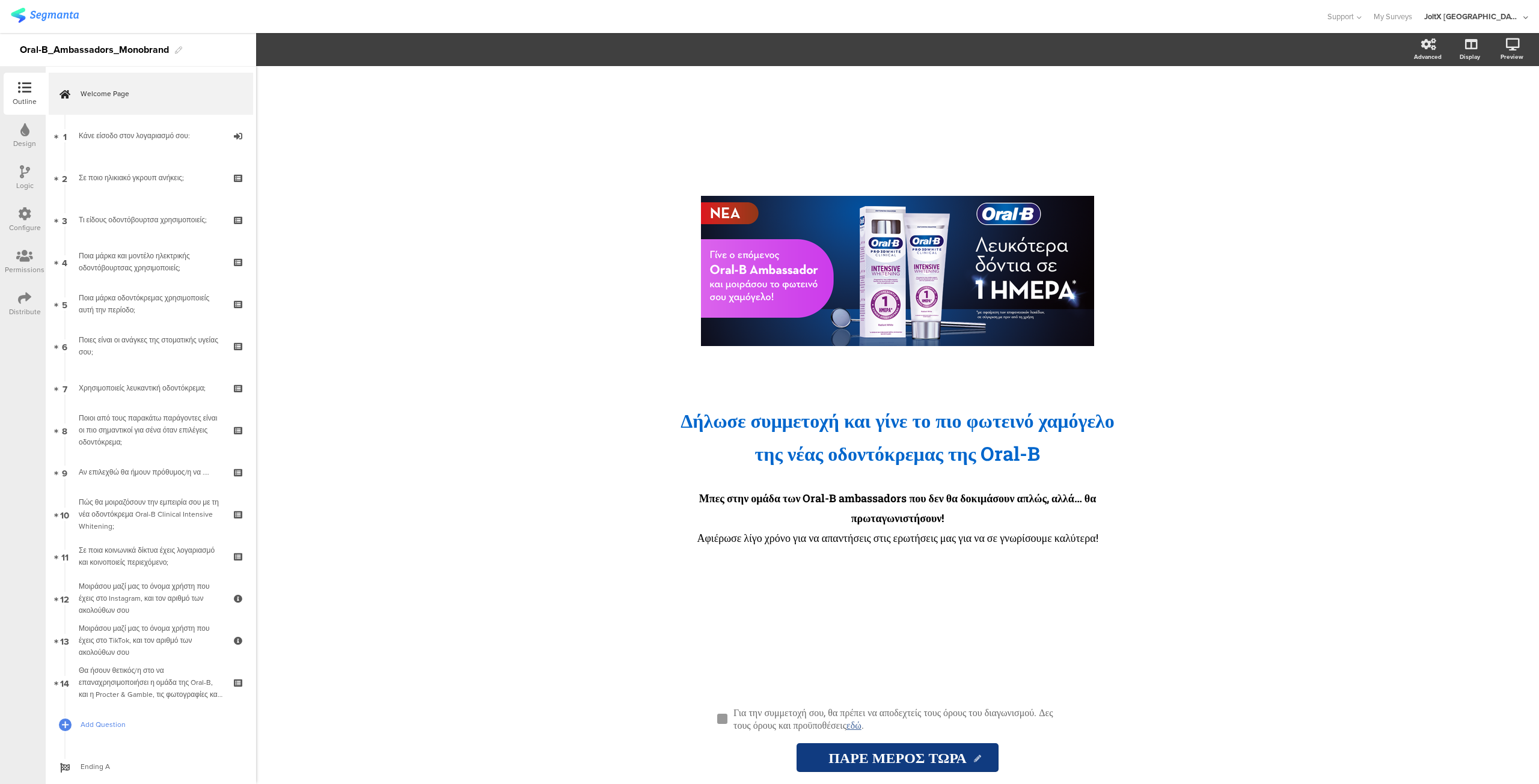
click at [101, 723] on span "Add Question" at bounding box center [157, 724] width 154 height 12
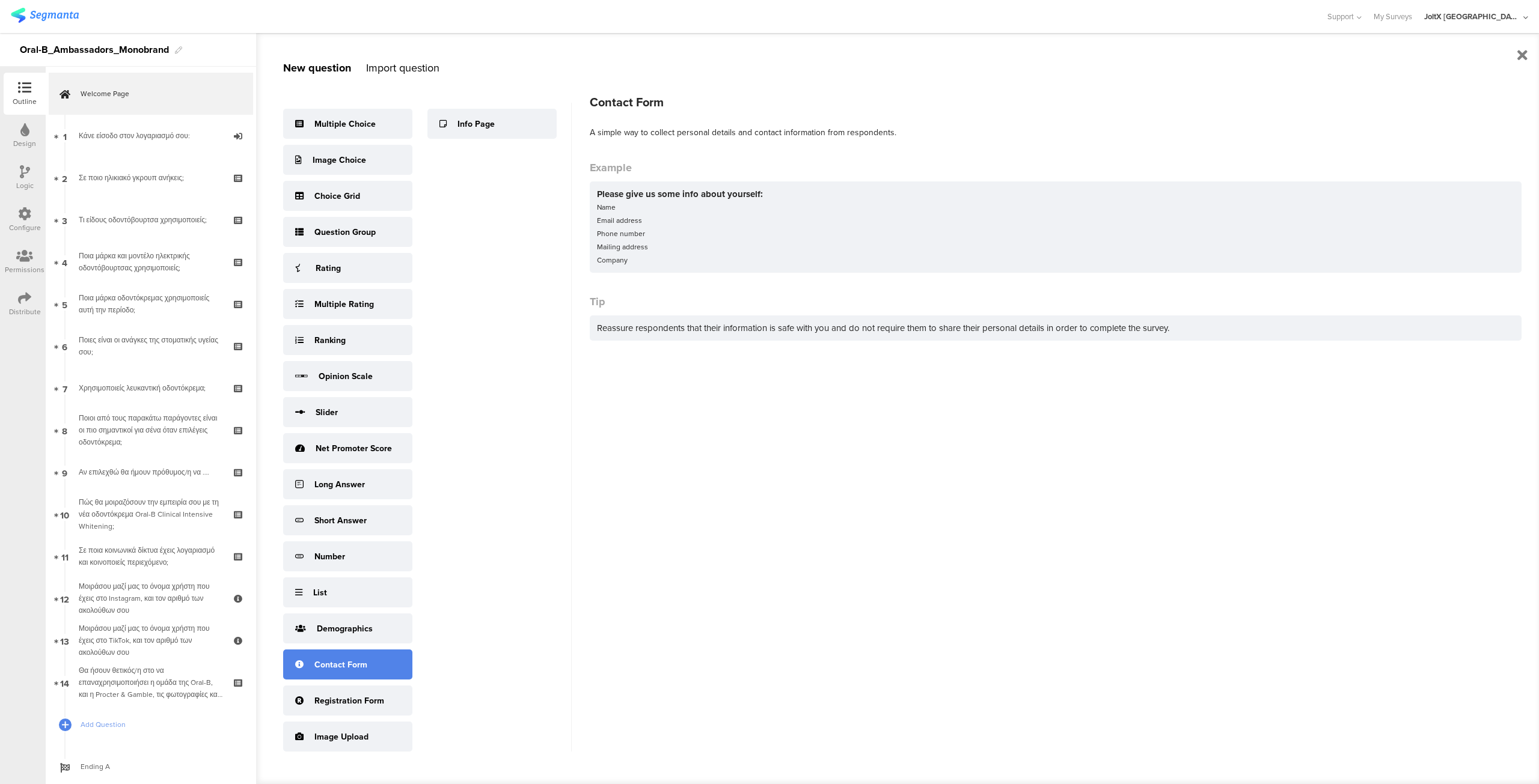
click at [357, 659] on div "Contact Form" at bounding box center [340, 664] width 53 height 12
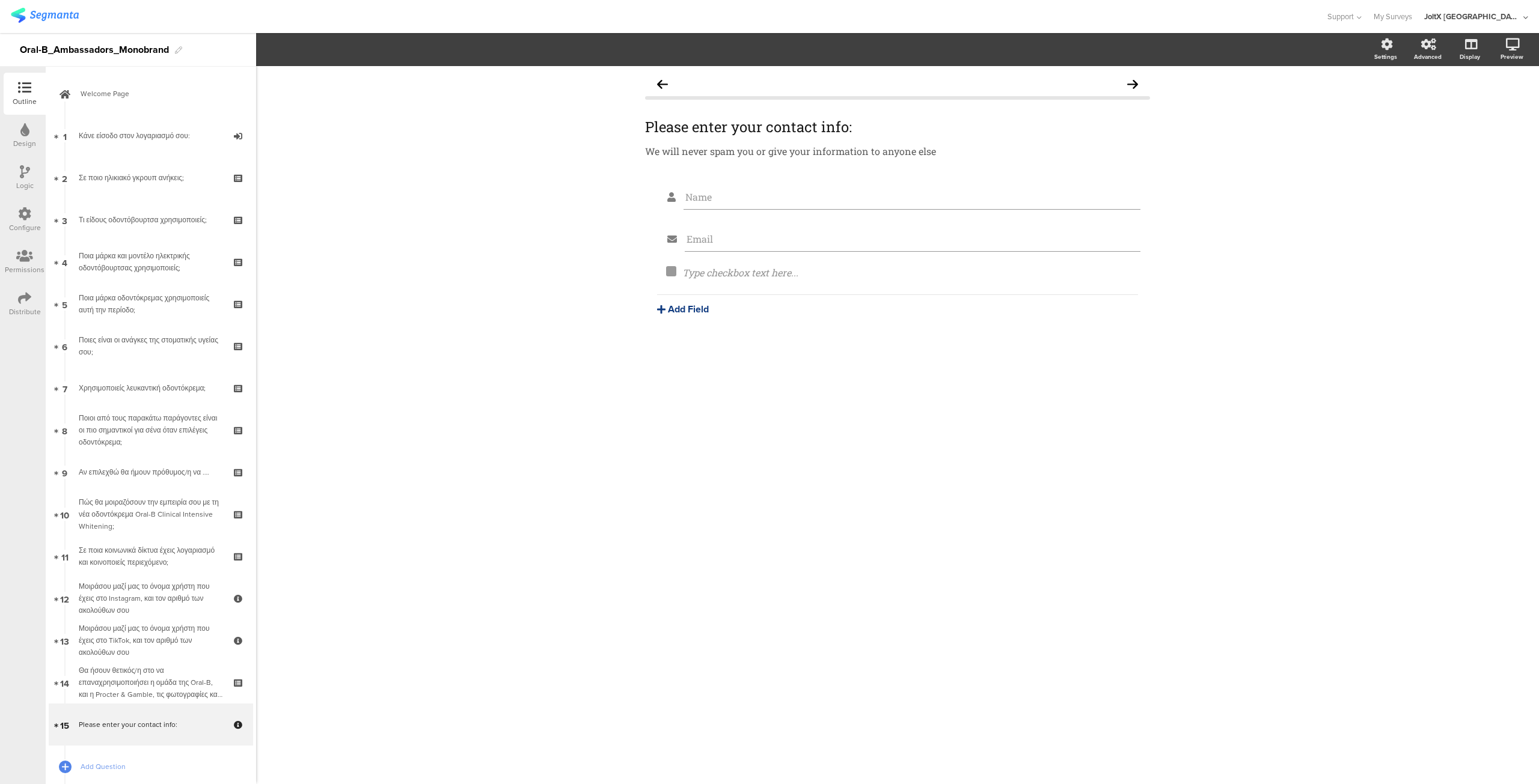
click at [691, 313] on button "Add Field" at bounding box center [683, 309] width 52 height 14
click at [687, 499] on button "Checkbox" at bounding box center [718, 504] width 122 height 19
click at [1128, 183] on icon at bounding box center [1125, 182] width 7 height 7
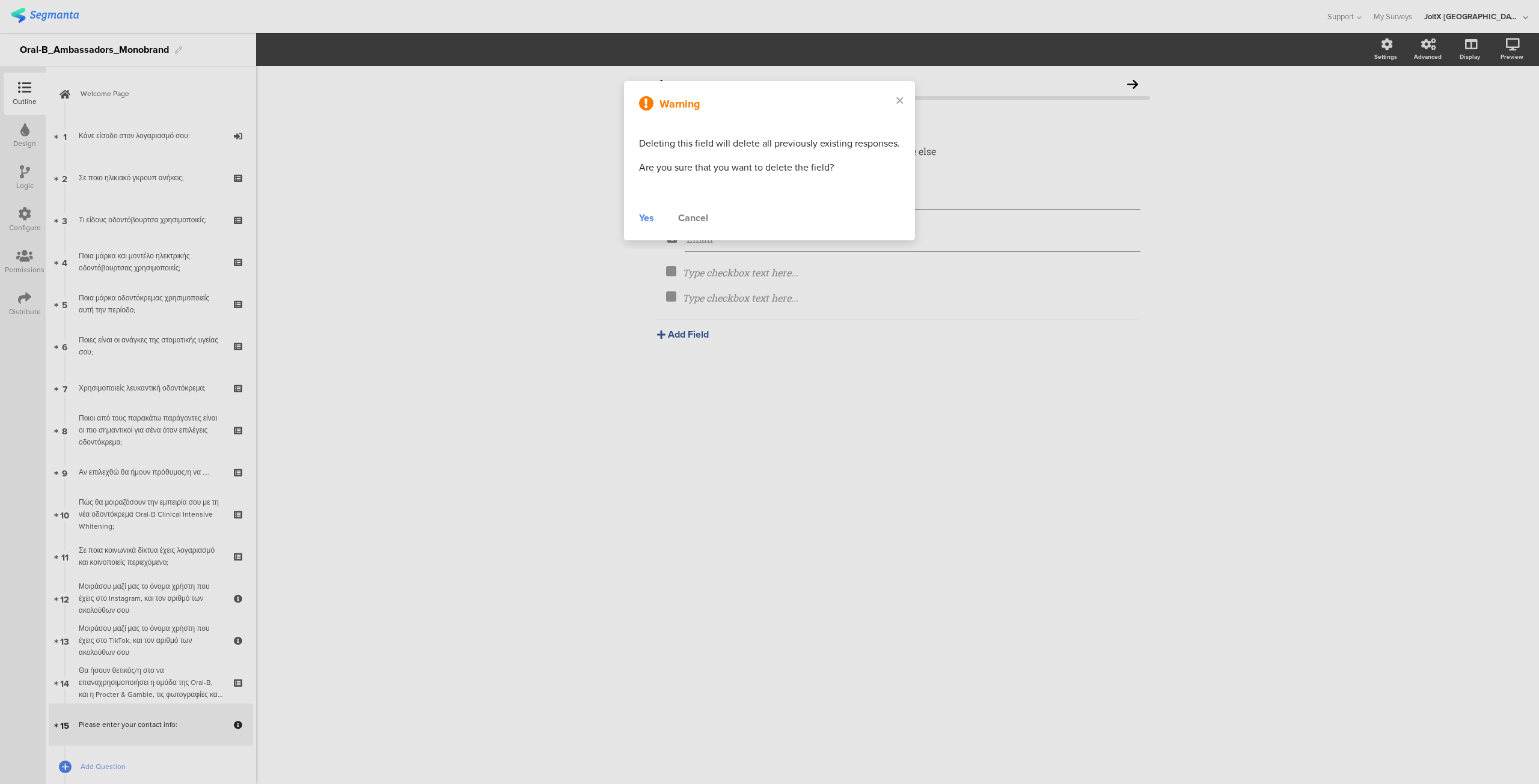
click at [644, 218] on div "Yes" at bounding box center [647, 218] width 15 height 14
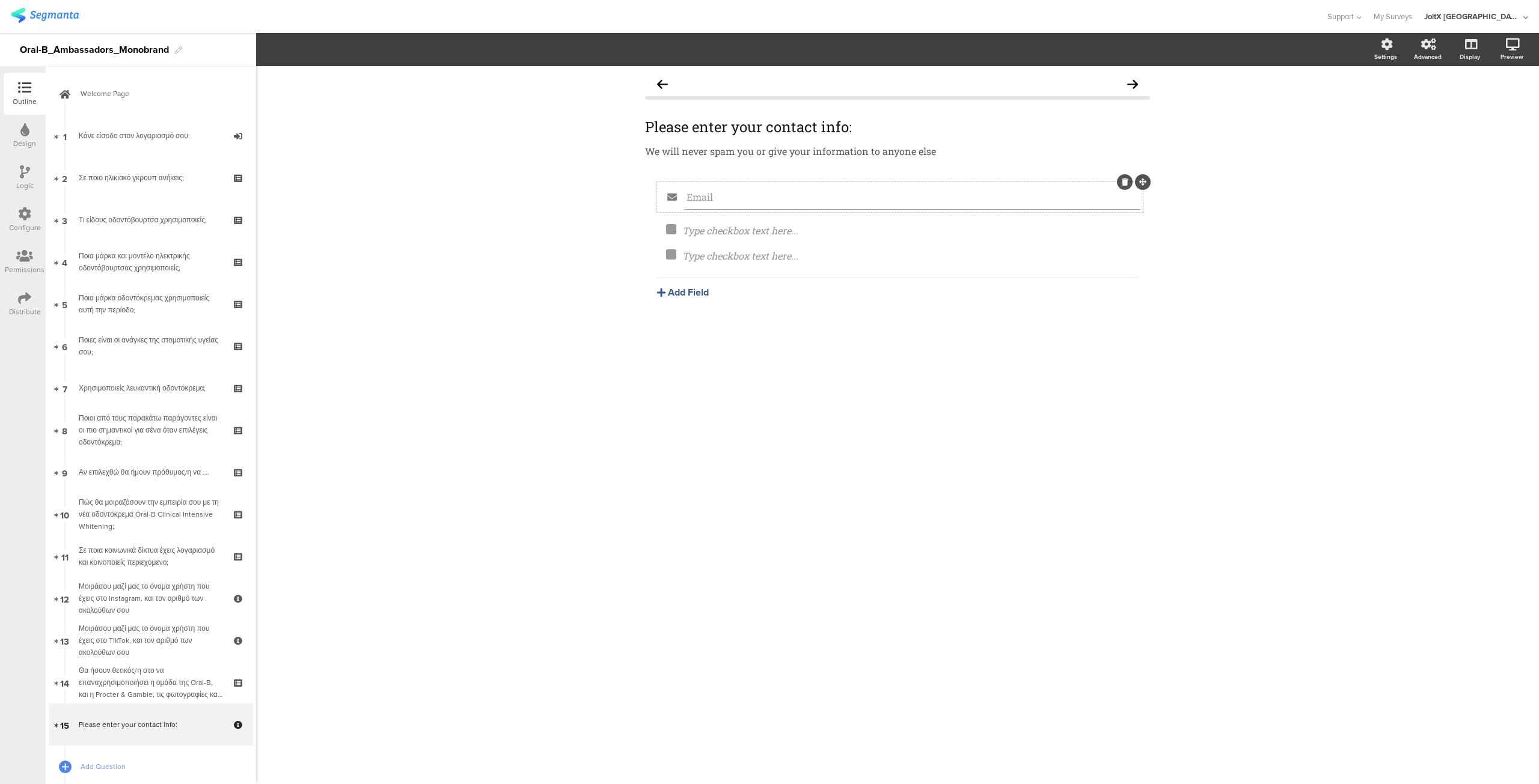
click at [1129, 183] on div at bounding box center [1125, 182] width 16 height 16
click at [1122, 181] on icon at bounding box center [1125, 182] width 7 height 7
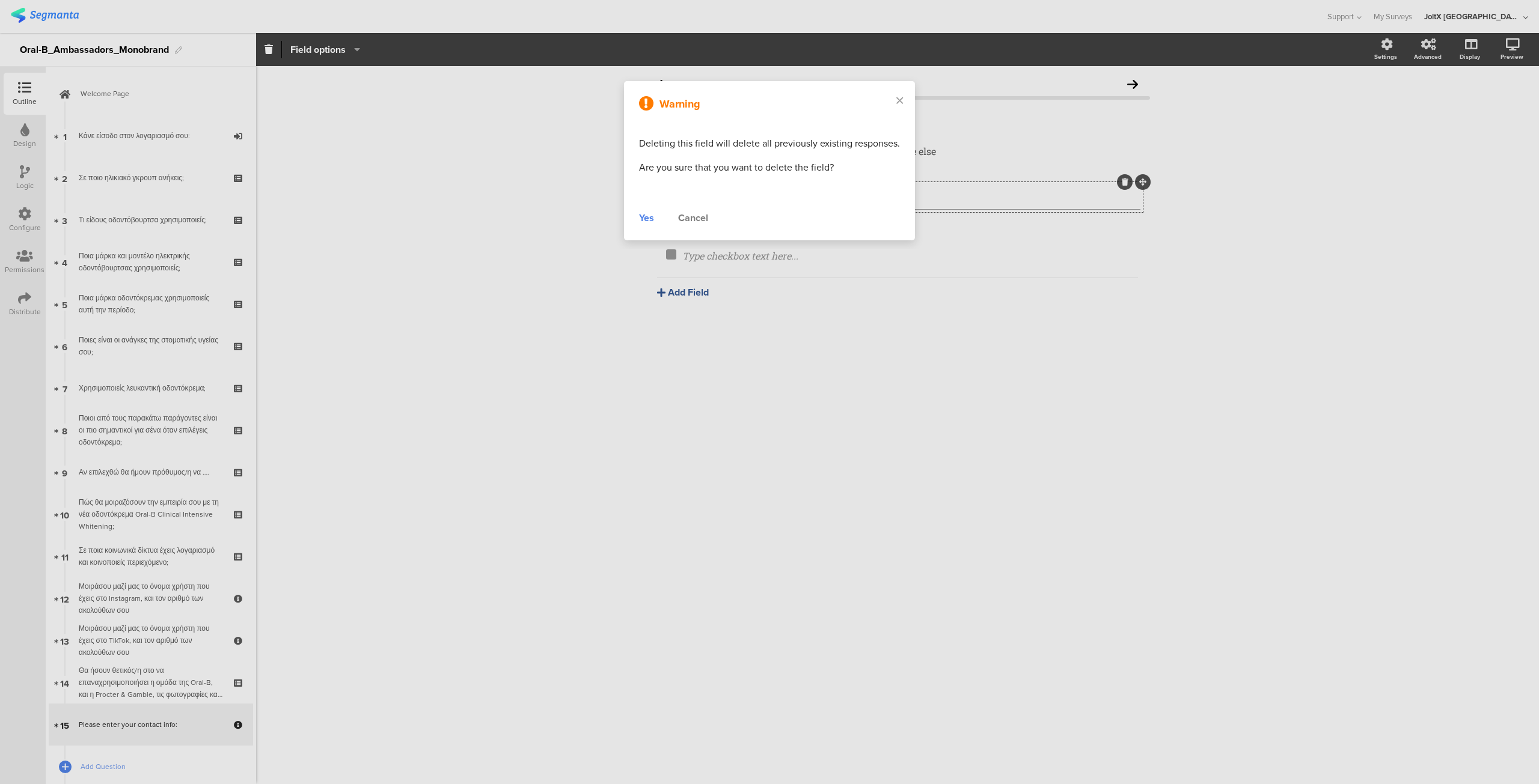
click at [652, 218] on div "Yes" at bounding box center [647, 218] width 15 height 14
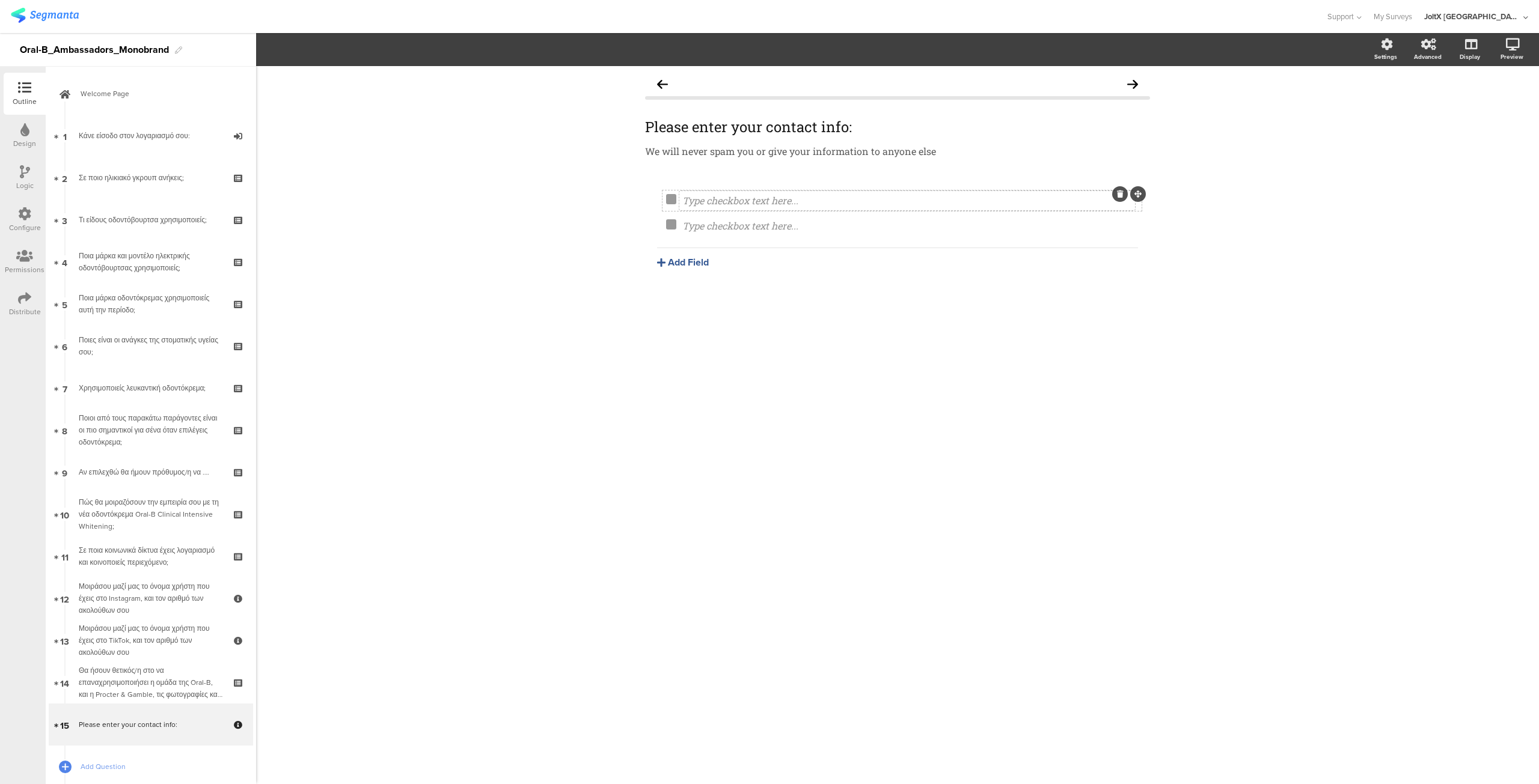
click at [722, 206] on div "Type checkbox text here..." at bounding box center [907, 201] width 456 height 19
click at [738, 276] on div "Type checkbox text here... Type checkbox text here... Add Field Text Name URL E…" at bounding box center [897, 254] width 505 height 144
click at [682, 260] on button "Add Field" at bounding box center [683, 262] width 52 height 14
click at [679, 462] on button "Checkbox" at bounding box center [718, 457] width 122 height 19
click at [679, 285] on button "Add Field" at bounding box center [683, 287] width 52 height 14
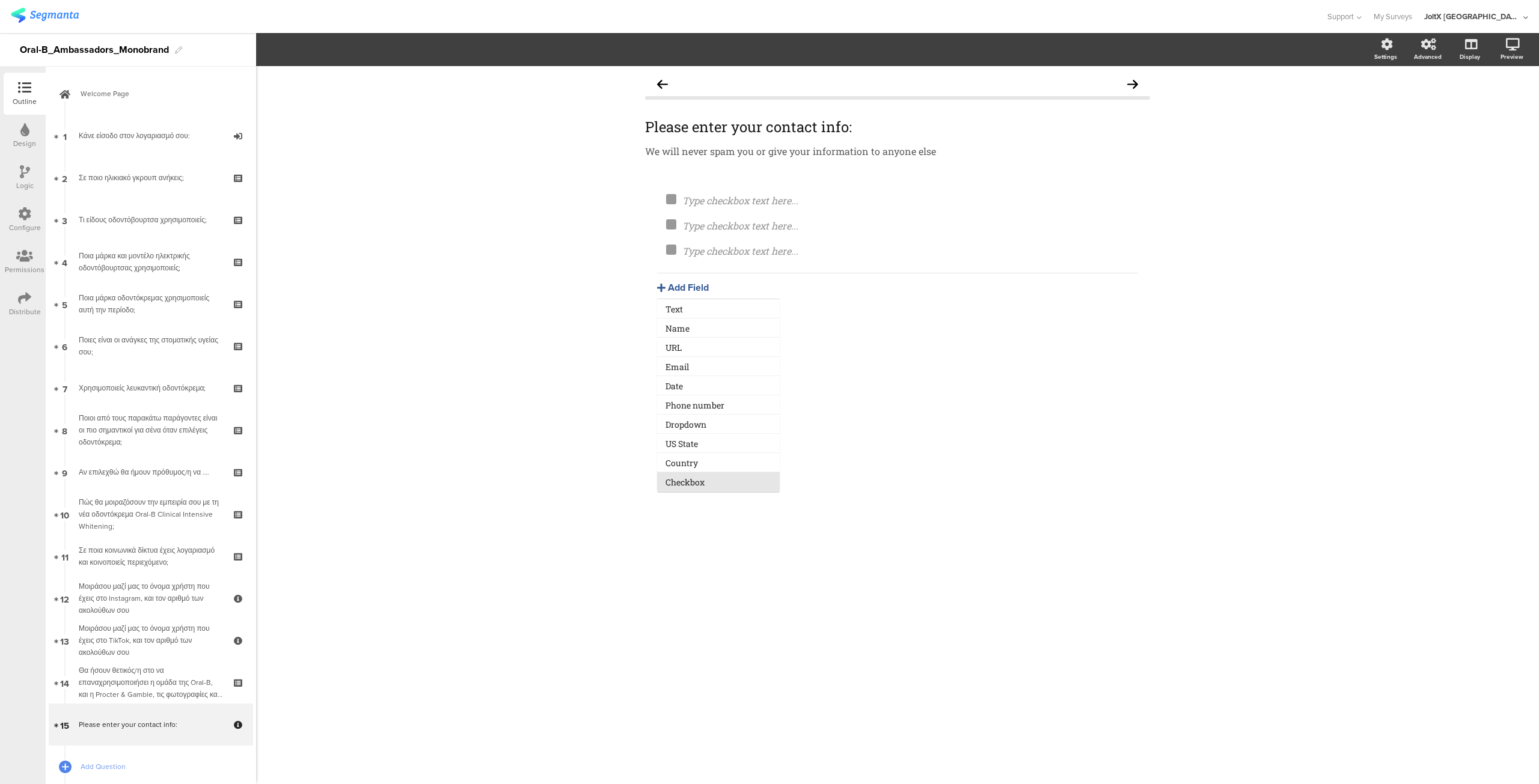
click at [687, 485] on button "Checkbox" at bounding box center [718, 482] width 122 height 19
click at [804, 388] on div "Please enter your contact info: Please enter your contact info: We will never s…" at bounding box center [898, 425] width 1283 height 718
click at [503, 277] on div "Please enter your contact info: Please enter your contact info: We will never s…" at bounding box center [898, 425] width 1283 height 718
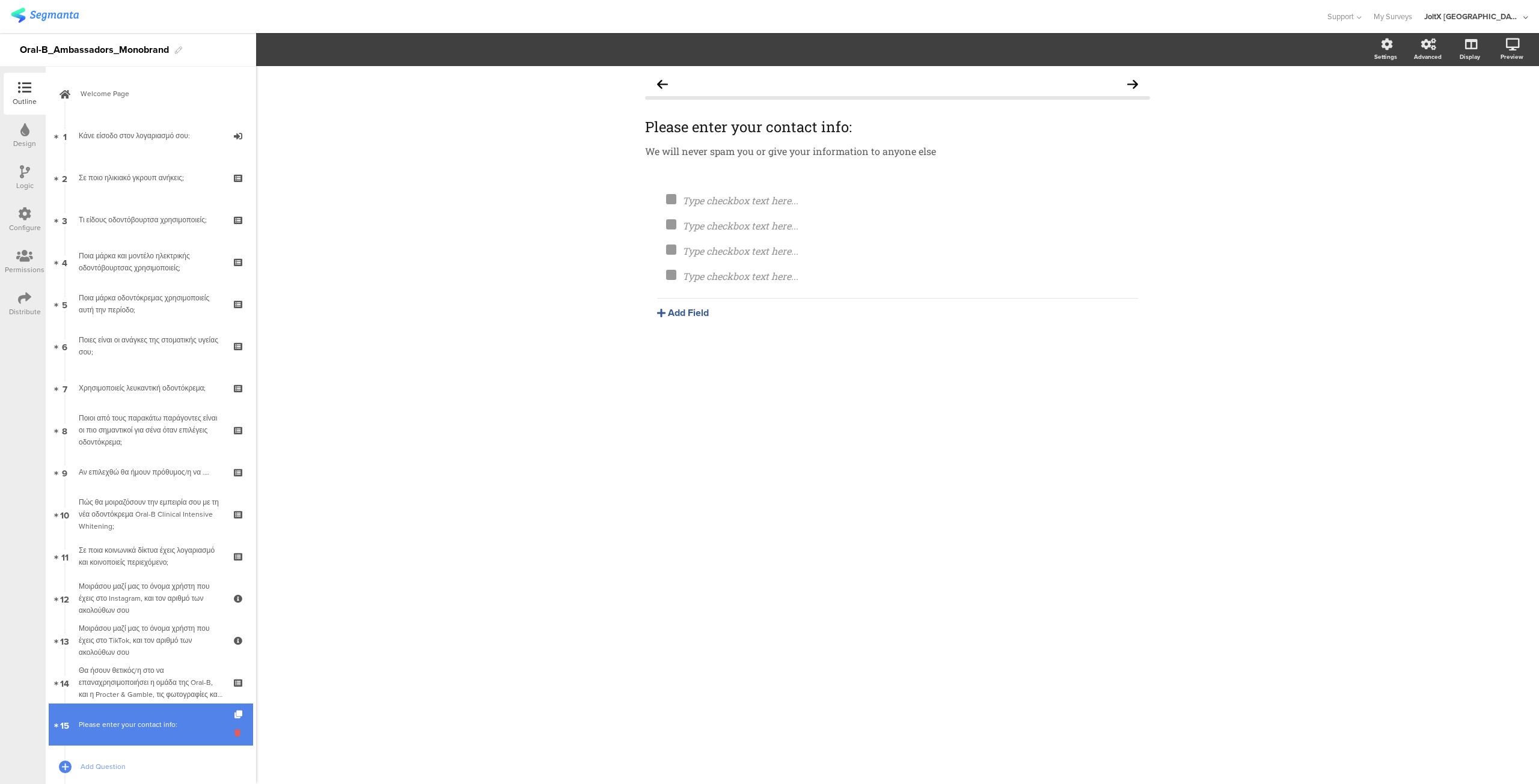
click at [234, 732] on icon at bounding box center [239, 732] width 10 height 12
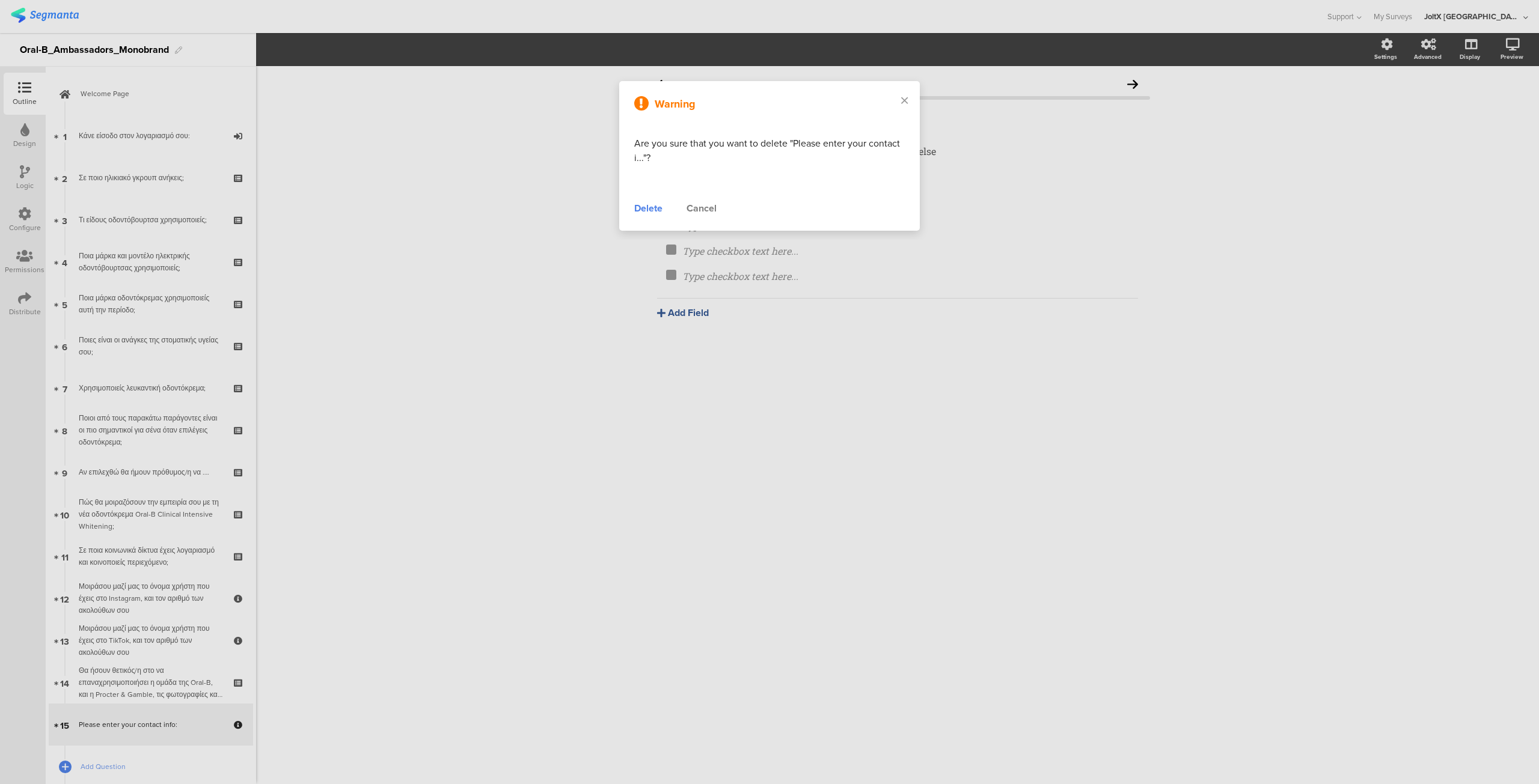
click at [643, 208] on div "Delete" at bounding box center [648, 208] width 28 height 14
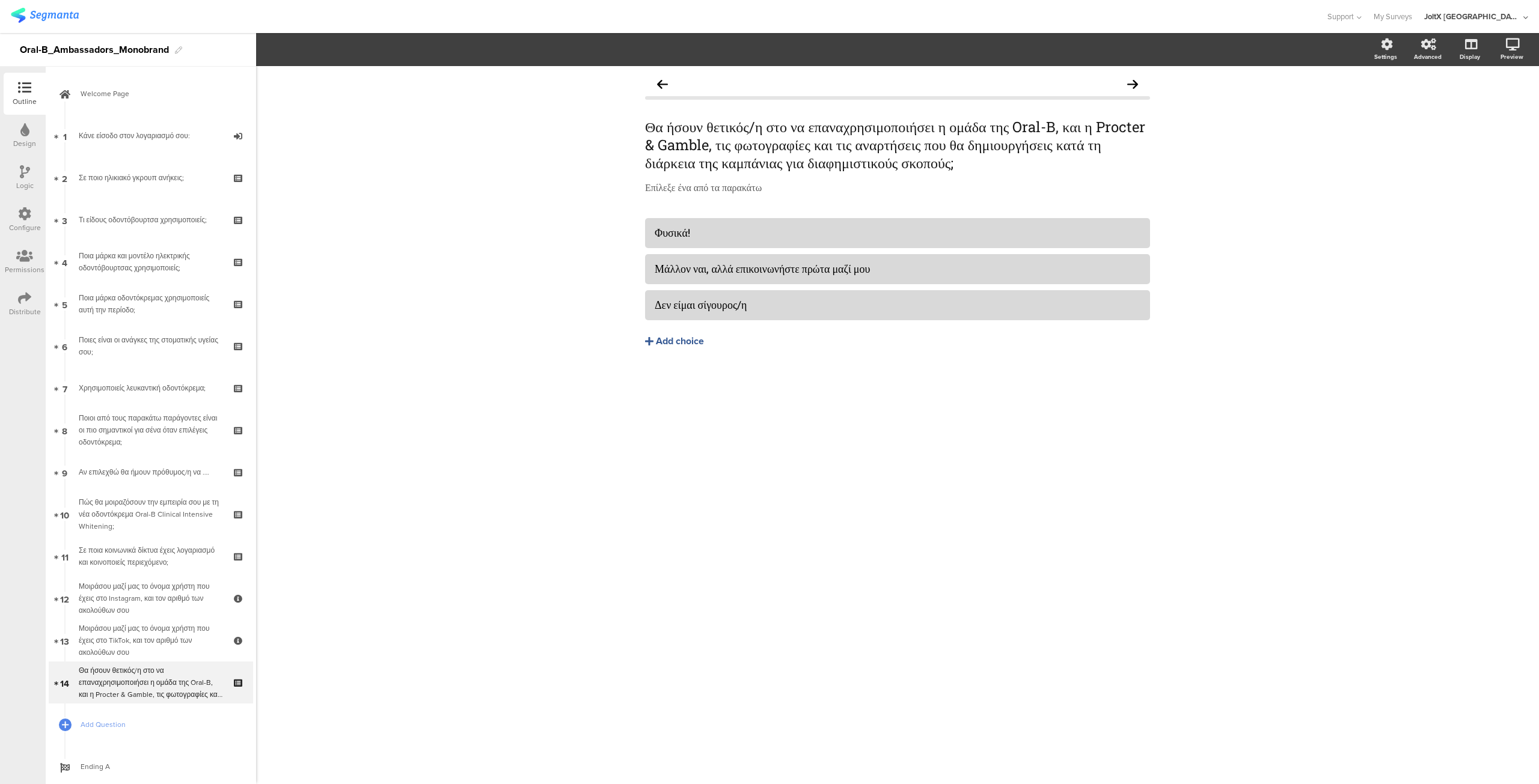
click at [1467, 163] on div "Θα ήσουν θετικός/η στο να επαναχρησιμοποιήσει η ομάδα της Oral-B, και η Procter…" at bounding box center [898, 425] width 1283 height 718
